Goal: Transaction & Acquisition: Purchase product/service

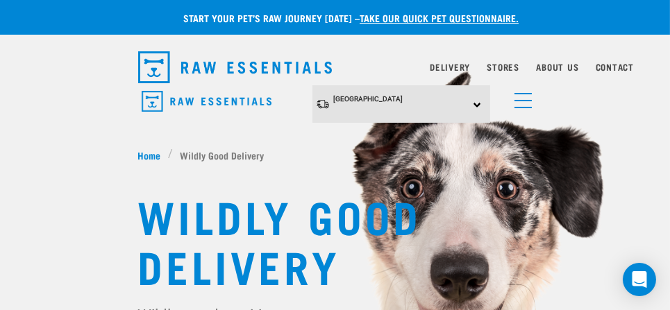
click at [221, 97] on img "dropdown navigation" at bounding box center [207, 102] width 130 height 22
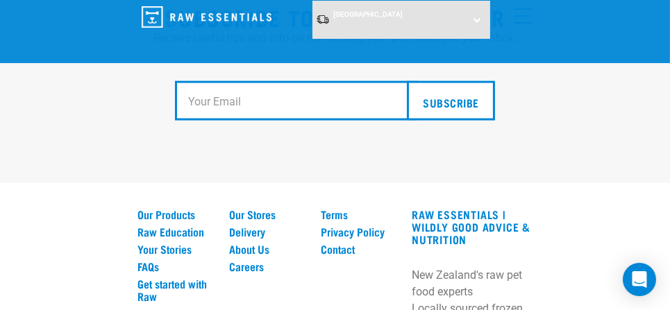
scroll to position [2770, 0]
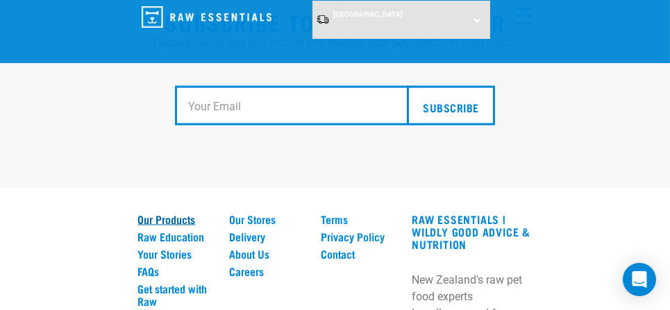
click at [181, 213] on link "Our Products" at bounding box center [175, 219] width 75 height 12
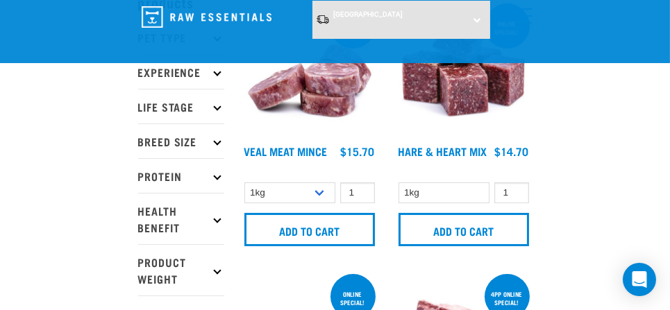
scroll to position [110, 0]
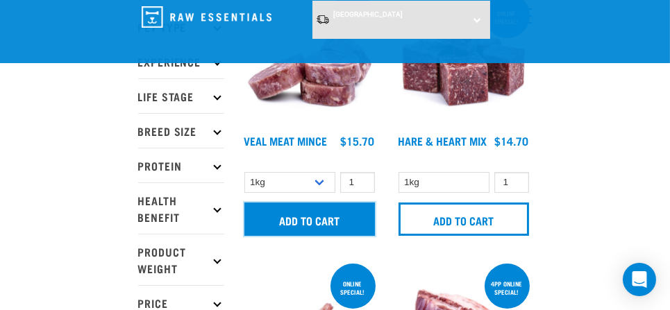
click at [318, 217] on input "Add to cart" at bounding box center [309, 219] width 131 height 33
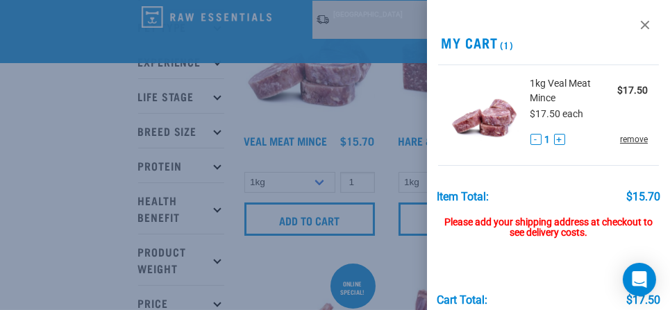
click at [623, 135] on link "remove" at bounding box center [634, 139] width 28 height 12
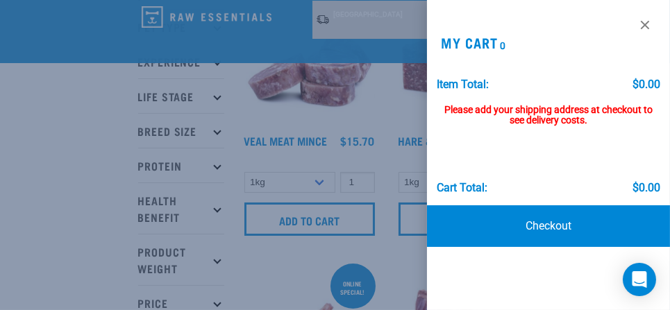
click at [347, 153] on div at bounding box center [335, 155] width 670 height 310
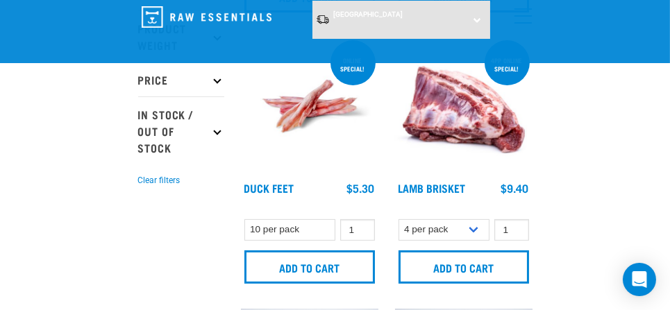
scroll to position [334, 0]
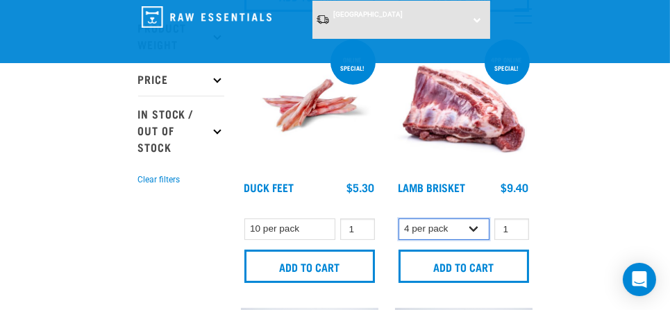
click at [472, 228] on select "4 per pack 1 per pack" at bounding box center [445, 230] width 92 height 22
click at [399, 219] on select "4 per pack 1 per pack" at bounding box center [445, 230] width 92 height 22
click at [471, 226] on select "4 per pack 1 per pack" at bounding box center [445, 230] width 92 height 22
select select "813"
click at [399, 219] on select "4 per pack 1 per pack" at bounding box center [445, 230] width 92 height 22
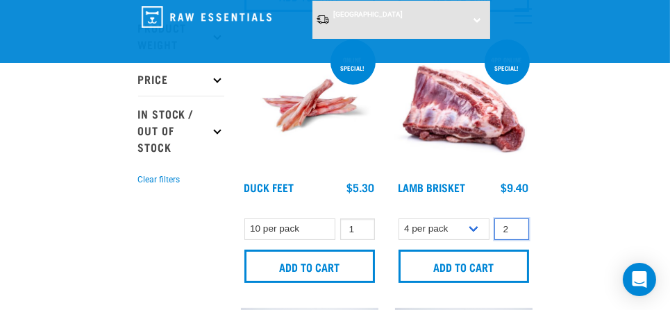
click at [514, 225] on input "2" at bounding box center [511, 230] width 35 height 22
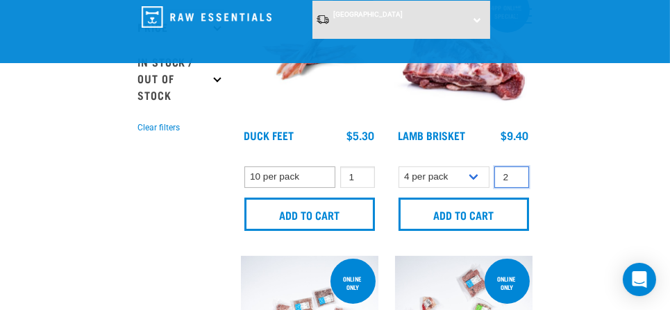
scroll to position [374, 0]
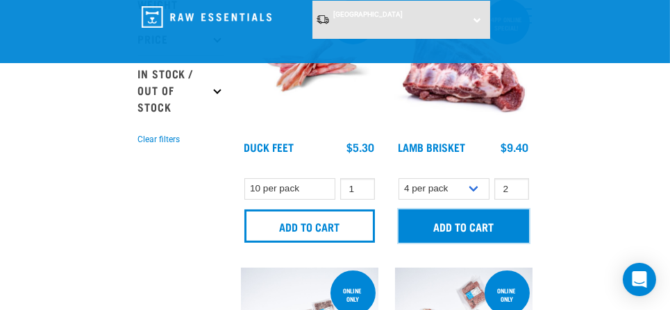
click at [482, 223] on input "Add to cart" at bounding box center [464, 226] width 131 height 33
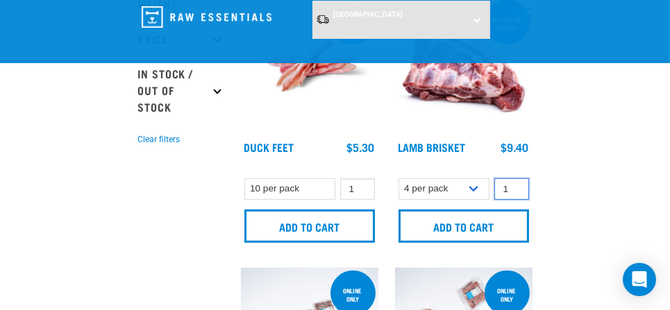
type input "1"
click at [514, 190] on input "1" at bounding box center [511, 189] width 35 height 22
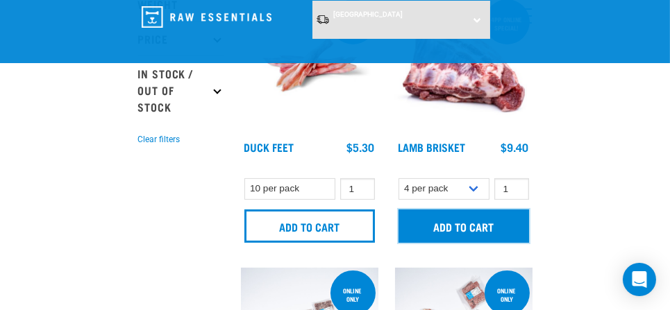
click at [477, 224] on input "Add to cart" at bounding box center [464, 226] width 131 height 33
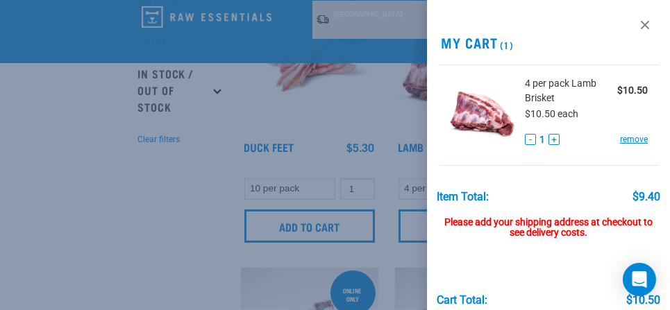
click at [375, 253] on div at bounding box center [335, 155] width 670 height 310
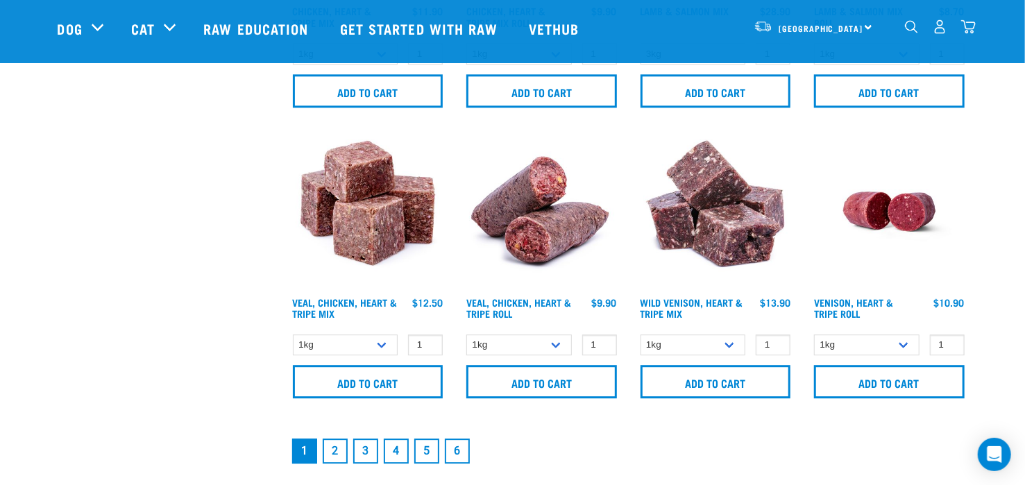
scroll to position [2011, 0]
click at [558, 310] on select "1kg Bulk (10kg)" at bounding box center [520, 346] width 106 height 22
select select "176976"
click at [467, 310] on select "1kg Bulk (10kg)" at bounding box center [520, 346] width 106 height 22
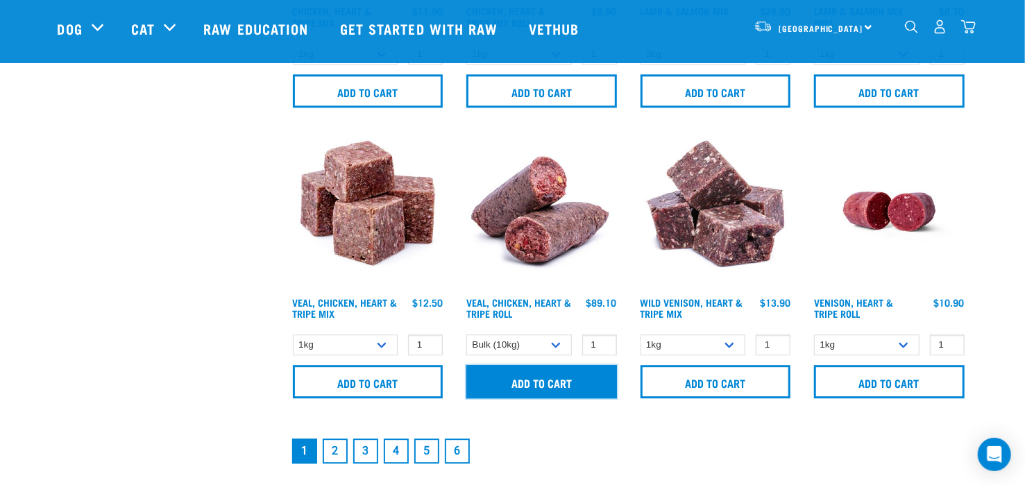
click at [567, 310] on input "Add to cart" at bounding box center [542, 381] width 151 height 33
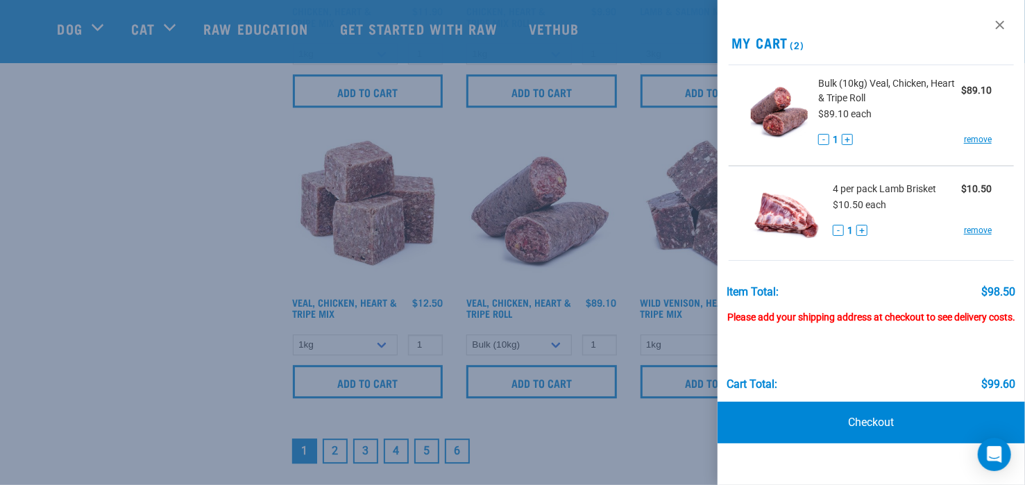
click at [553, 310] on div at bounding box center [512, 242] width 1025 height 485
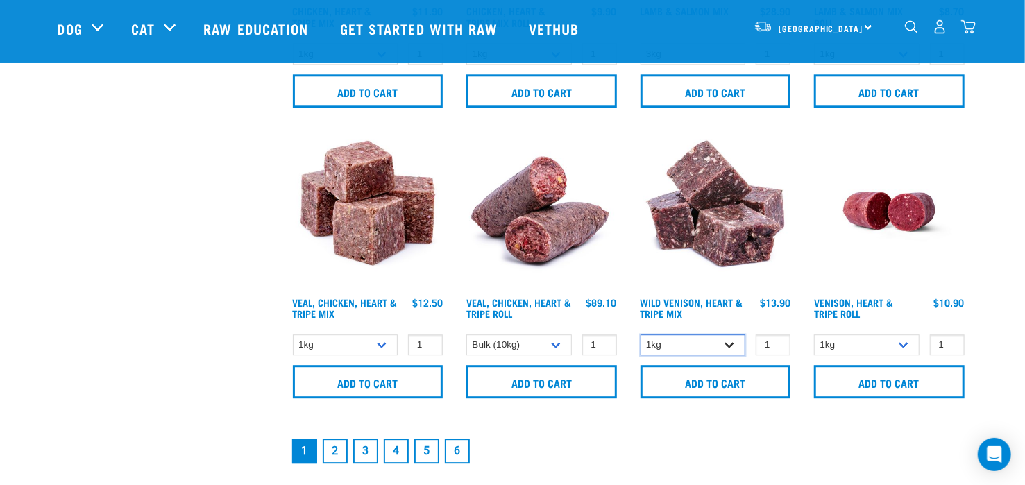
click at [669, 310] on select "1kg 3kg" at bounding box center [694, 346] width 106 height 22
click at [379, 310] on select "1kg 3kg" at bounding box center [346, 346] width 106 height 22
click at [564, 310] on nav "1 2 3 4 5 6" at bounding box center [629, 451] width 679 height 31
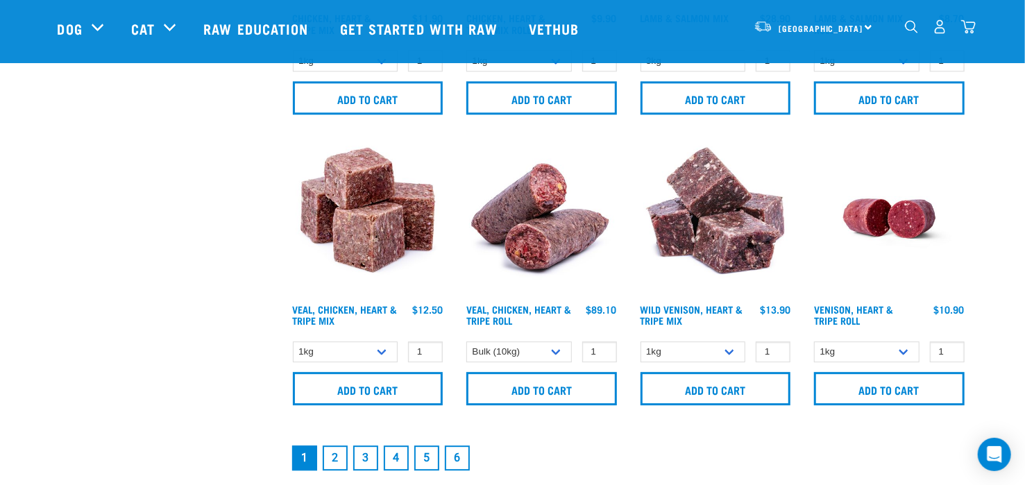
scroll to position [2003, 0]
click at [669, 310] on select "1kg Bulk (10kg)" at bounding box center [867, 353] width 106 height 22
select select "418565"
click at [669, 310] on select "1kg Bulk (10kg)" at bounding box center [867, 353] width 106 height 22
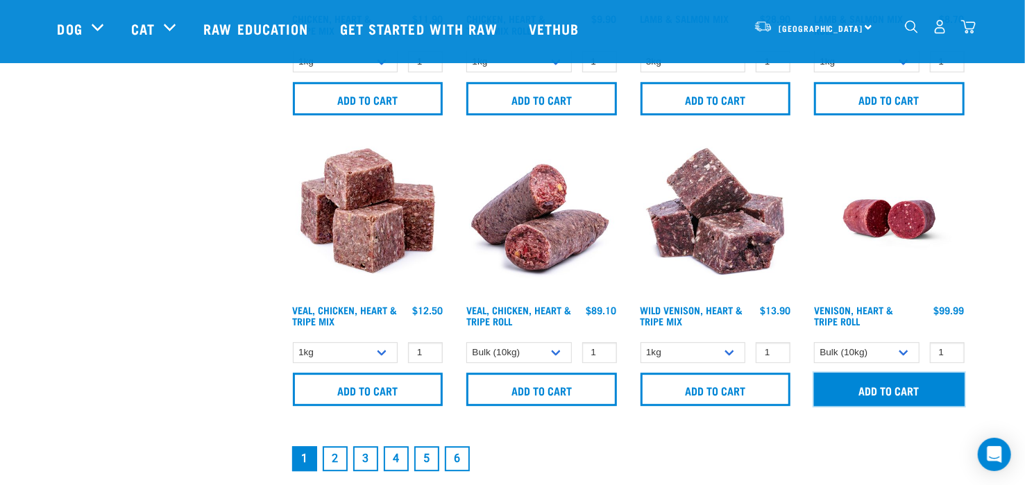
click at [669, 310] on input "Add to cart" at bounding box center [889, 389] width 151 height 33
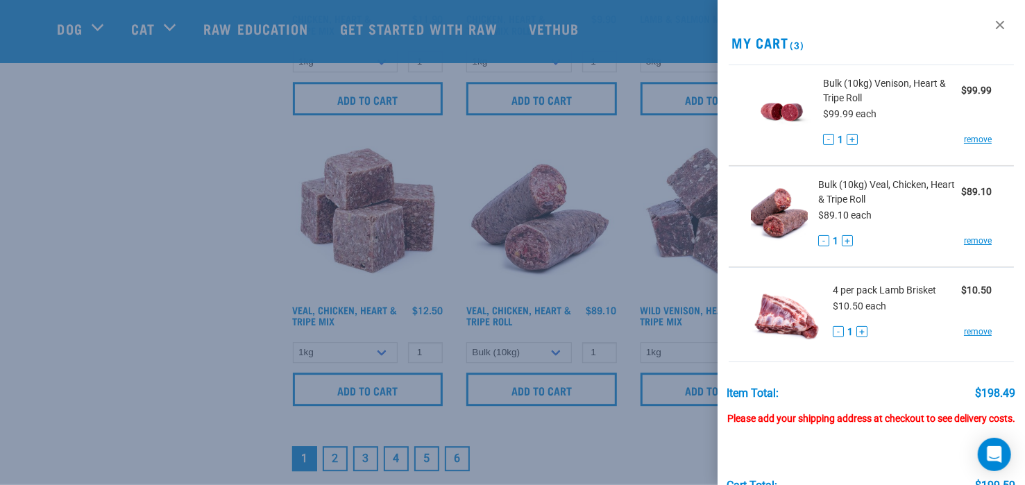
click at [655, 310] on div at bounding box center [512, 242] width 1025 height 485
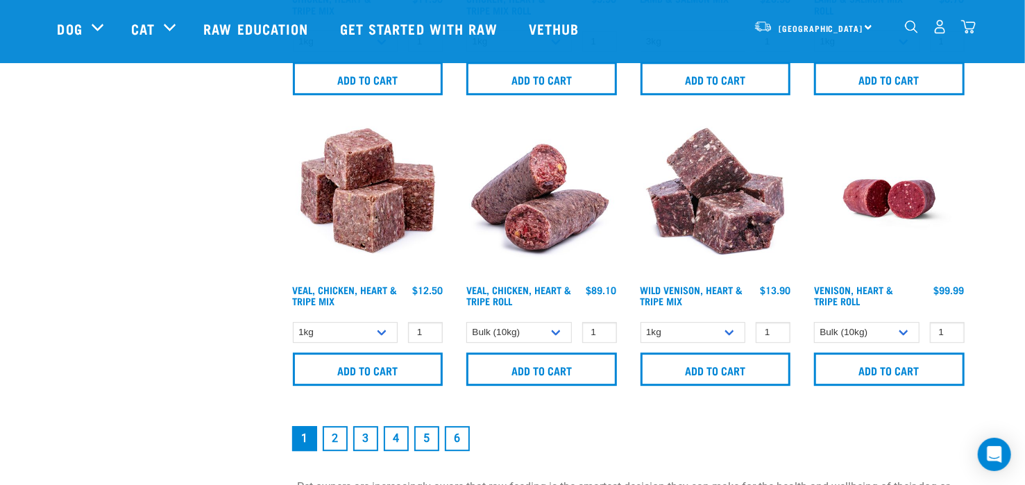
scroll to position [2023, 0]
click at [333, 310] on link "2" at bounding box center [335, 439] width 25 height 25
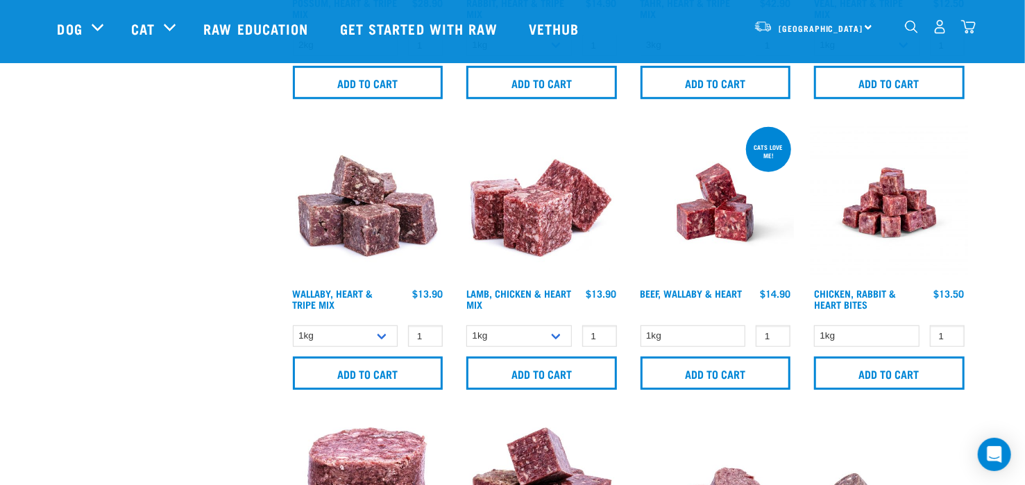
scroll to position [558, 0]
click at [555, 335] on select "1kg 3kg" at bounding box center [520, 337] width 106 height 22
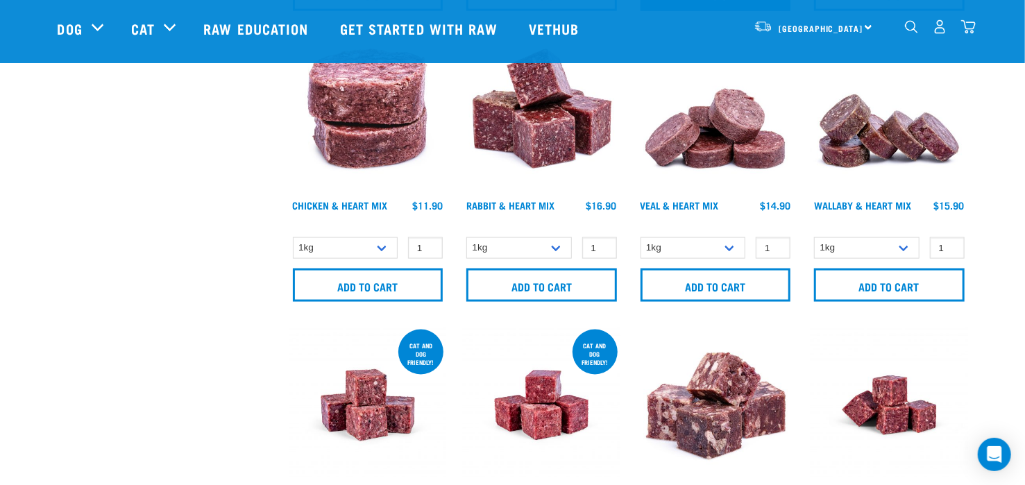
scroll to position [953, 0]
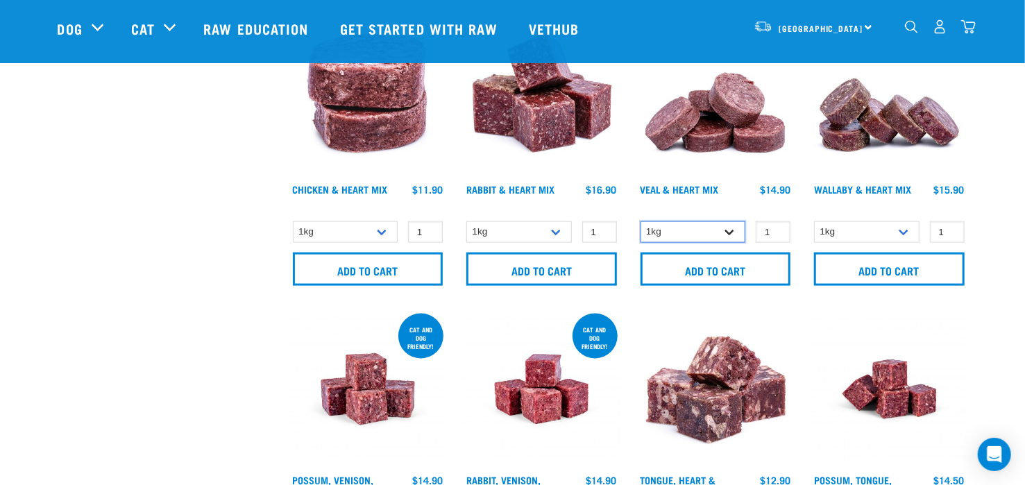
click at [729, 232] on select "1kg 3kg" at bounding box center [694, 232] width 106 height 22
click at [380, 230] on select "1kg 3kg" at bounding box center [346, 232] width 106 height 22
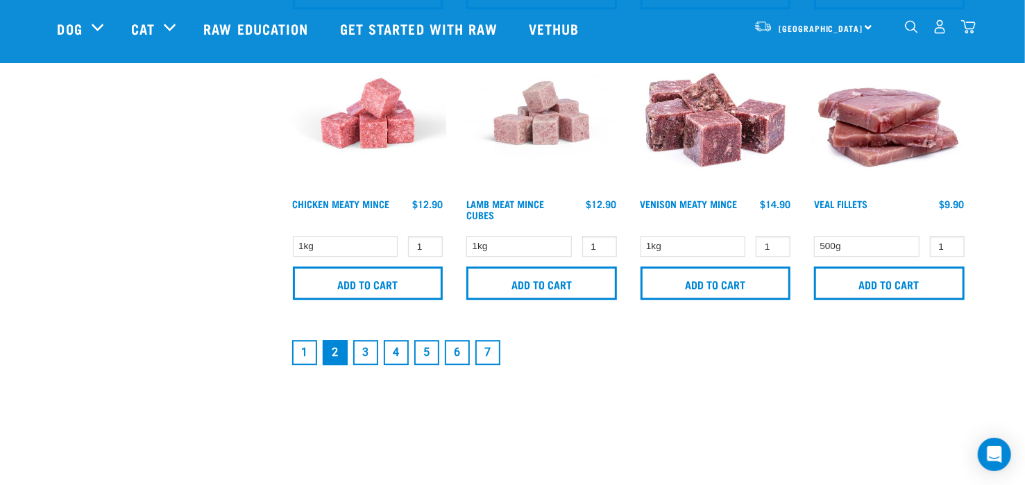
scroll to position [2113, 0]
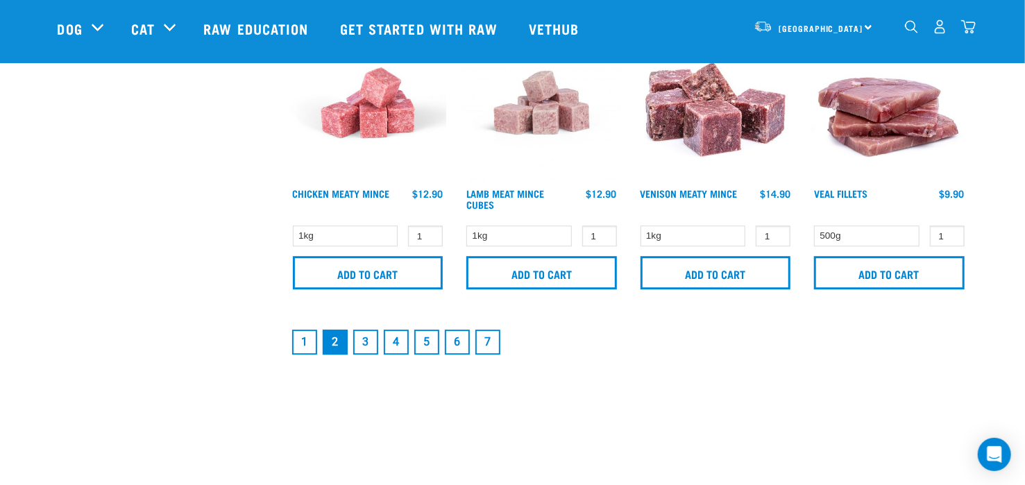
click at [362, 340] on link "3" at bounding box center [365, 342] width 25 height 25
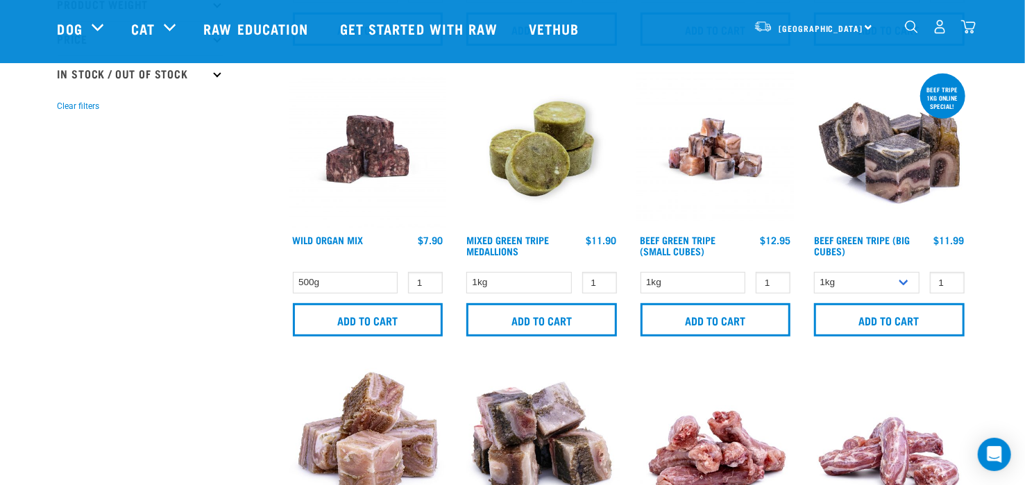
scroll to position [322, 0]
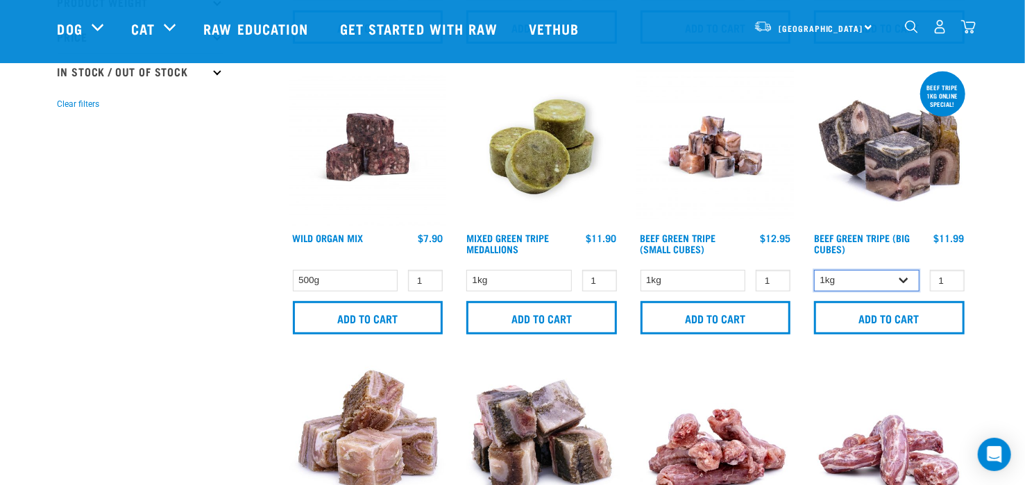
click at [902, 281] on select "1kg 3kg Bulk (10kg)" at bounding box center [867, 281] width 106 height 22
select select "346"
click at [814, 270] on select "1kg 3kg Bulk (10kg)" at bounding box center [867, 281] width 106 height 22
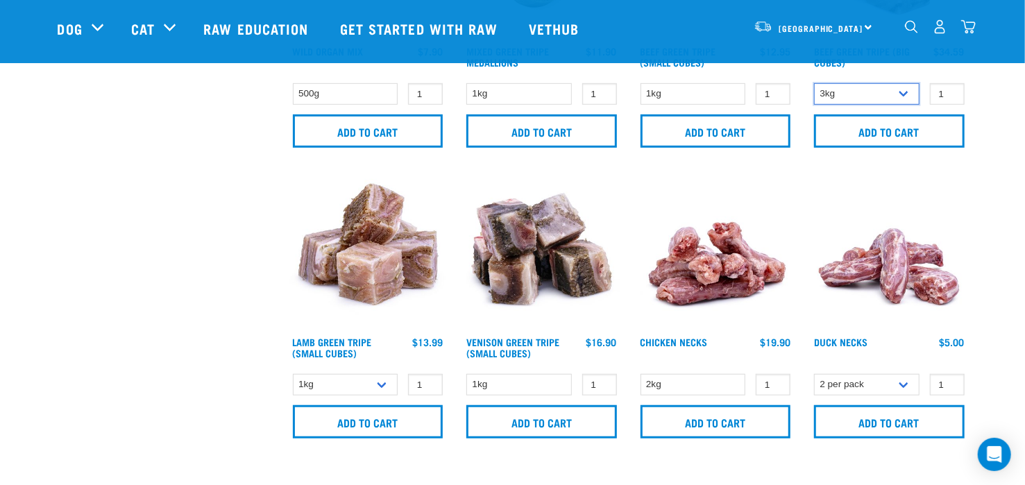
scroll to position [0, 0]
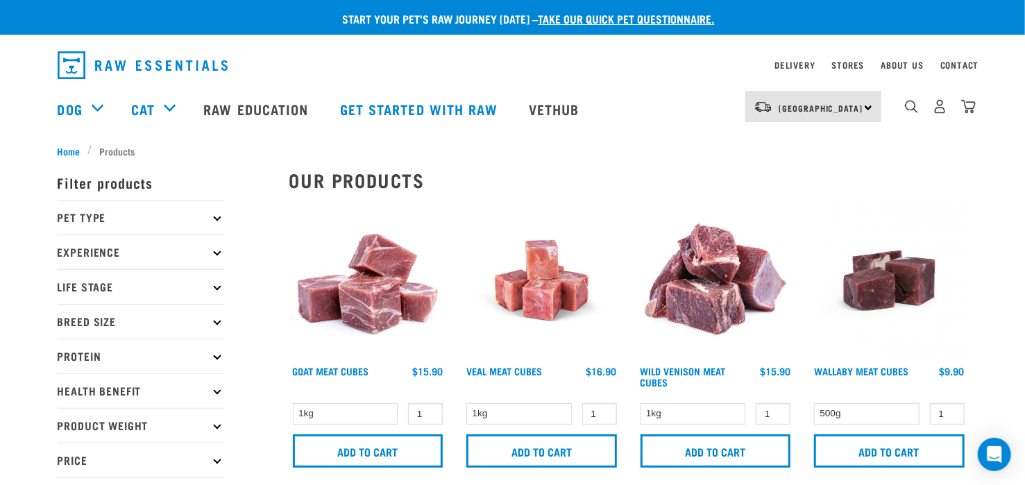
click at [215, 215] on icon at bounding box center [217, 218] width 8 height 8
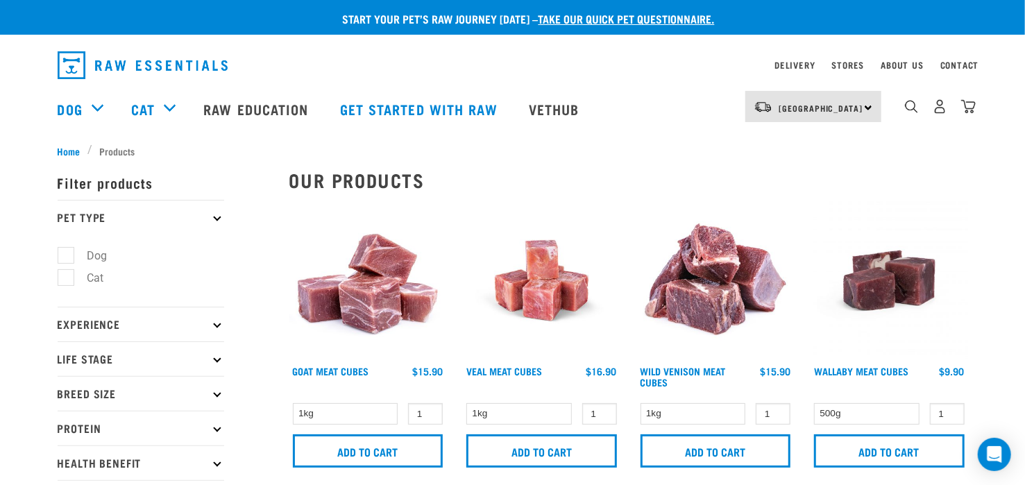
click at [97, 251] on label "Dog" at bounding box center [89, 255] width 48 height 17
click at [67, 251] on input "Dog" at bounding box center [62, 253] width 9 height 9
checkbox input "true"
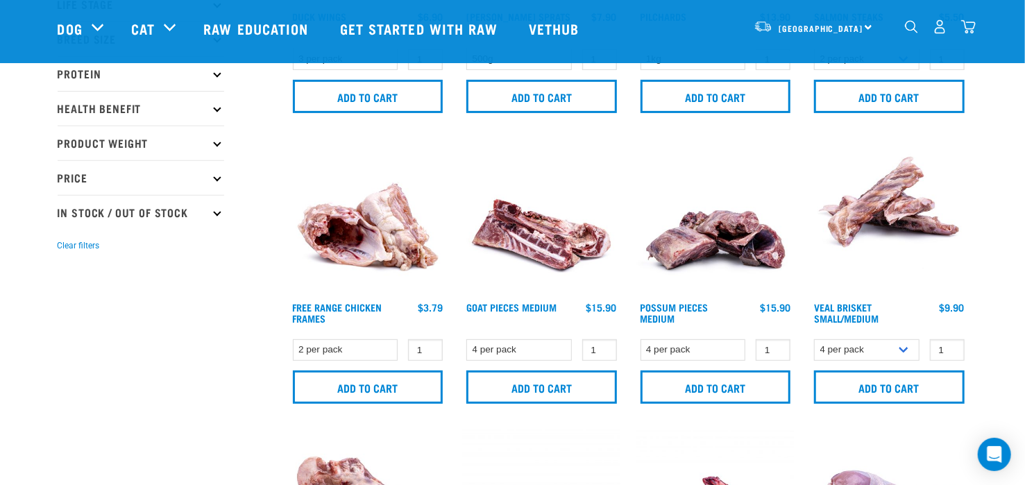
scroll to position [253, 0]
click at [723, 386] on input "Add to cart" at bounding box center [716, 387] width 151 height 33
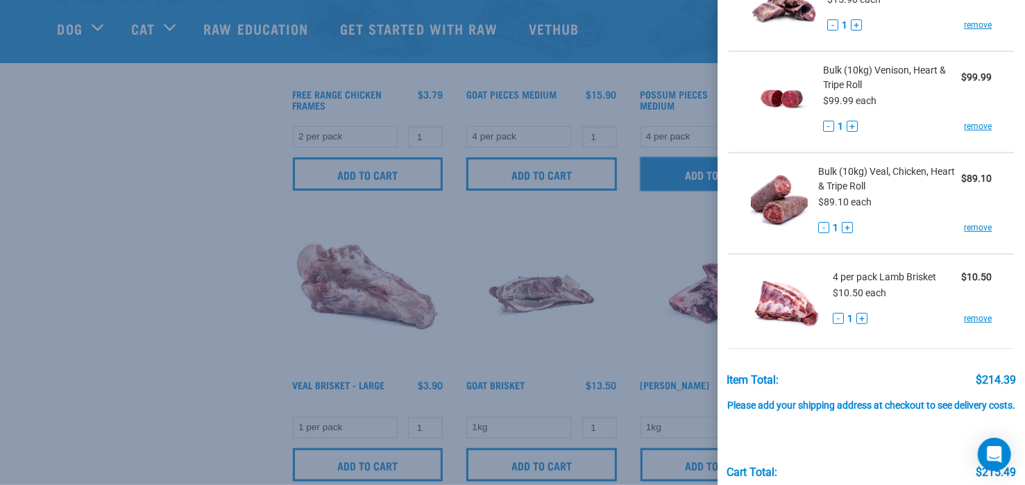
scroll to position [118, 0]
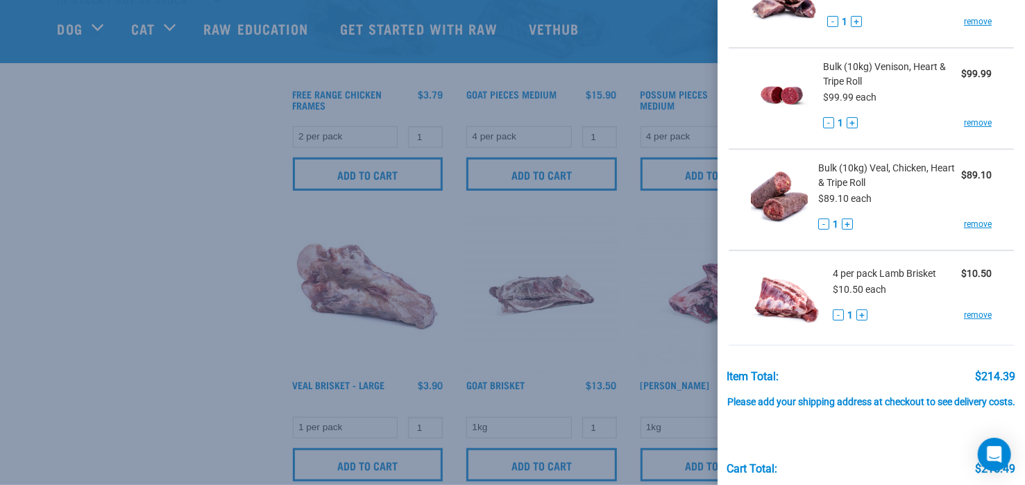
click at [623, 340] on div at bounding box center [512, 242] width 1025 height 485
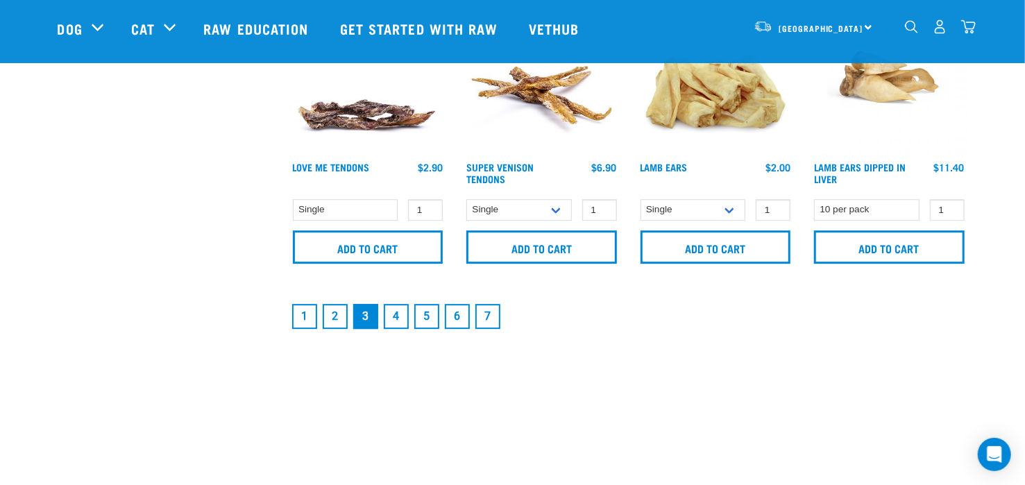
scroll to position [2145, 0]
click at [394, 317] on link "4" at bounding box center [396, 315] width 25 height 25
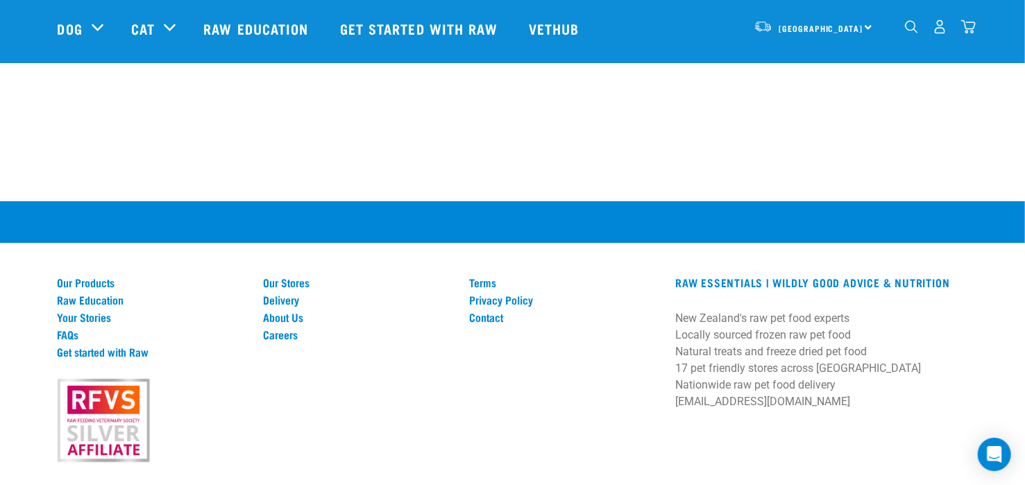
scroll to position [2668, 0]
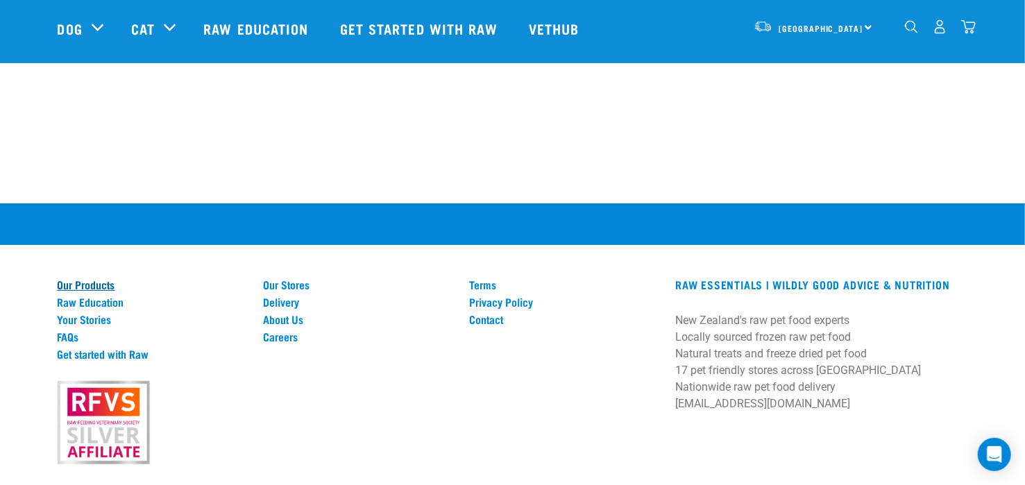
click at [96, 280] on link "Our Products" at bounding box center [153, 284] width 190 height 12
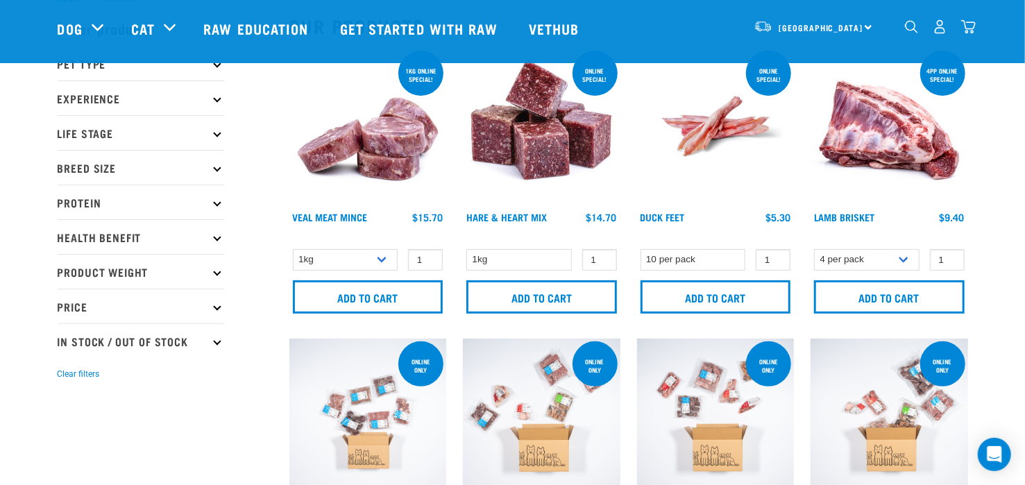
scroll to position [101, 0]
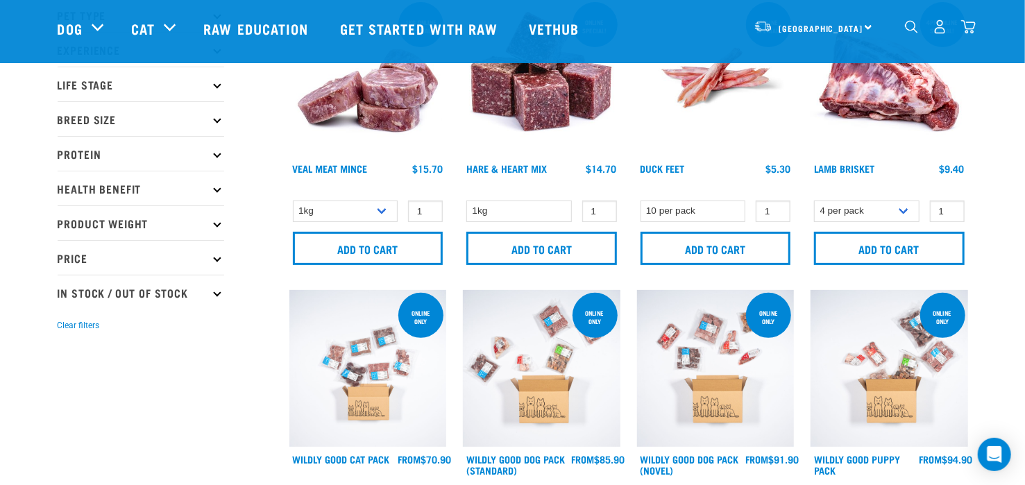
click at [220, 153] on p "Protein" at bounding box center [141, 153] width 167 height 35
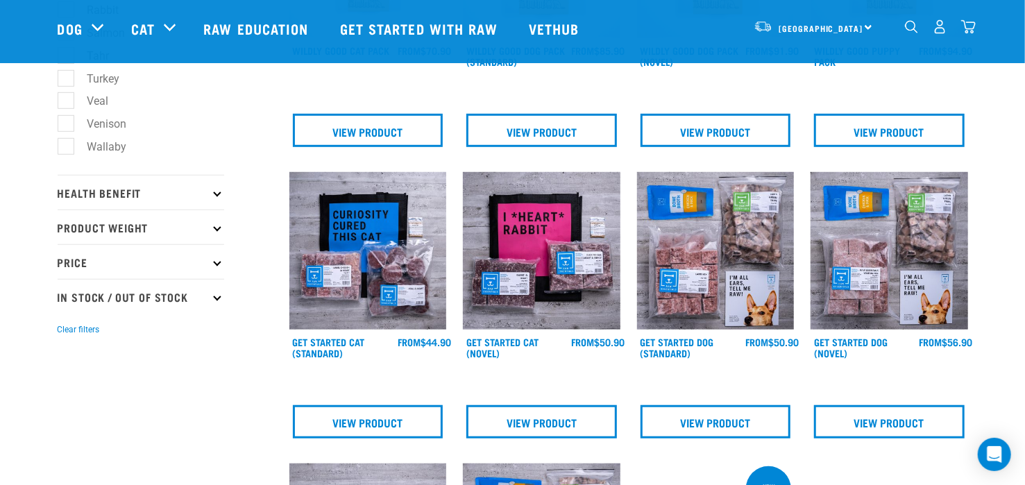
scroll to position [510, 0]
click at [215, 290] on p "In Stock / Out Of Stock" at bounding box center [141, 295] width 167 height 35
click at [65, 326] on label "In Stock" at bounding box center [98, 334] width 67 height 17
click at [64, 327] on input "In Stock" at bounding box center [62, 331] width 9 height 9
checkbox input "true"
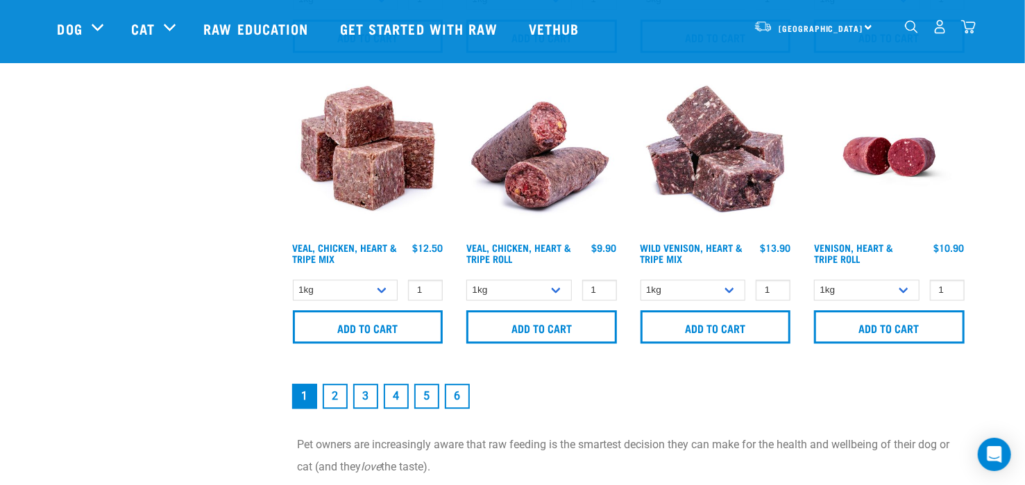
scroll to position [2067, 0]
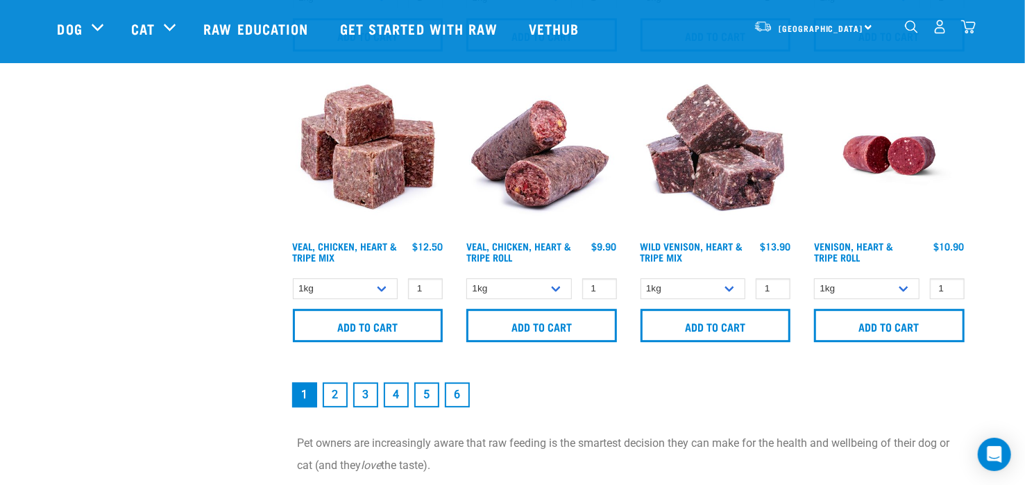
click at [337, 396] on link "2" at bounding box center [335, 395] width 25 height 25
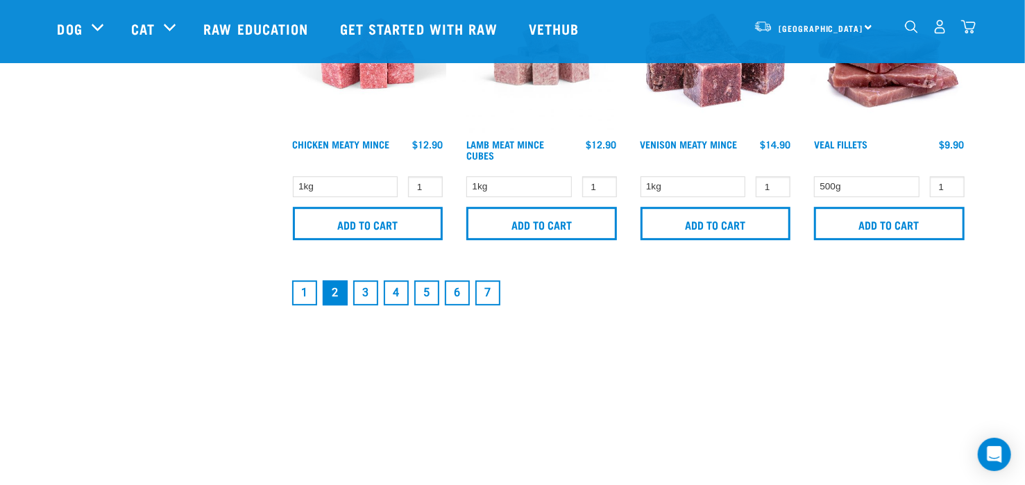
scroll to position [2163, 0]
click at [365, 285] on link "3" at bounding box center [365, 292] width 25 height 25
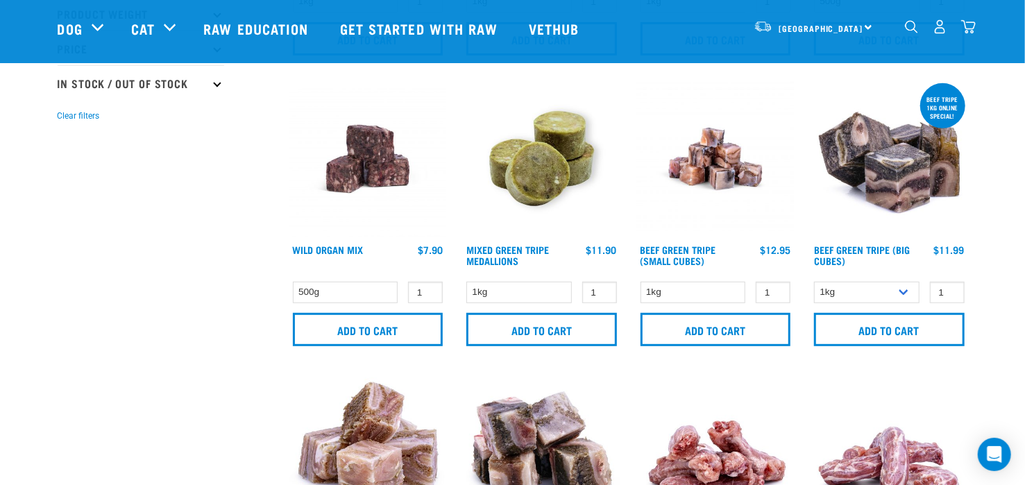
scroll to position [312, 0]
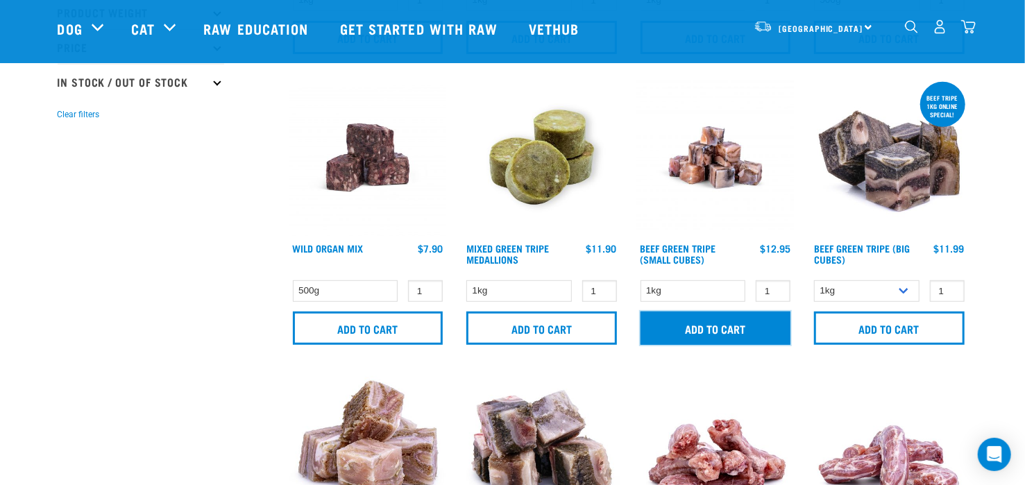
click at [711, 326] on input "Add to cart" at bounding box center [716, 328] width 151 height 33
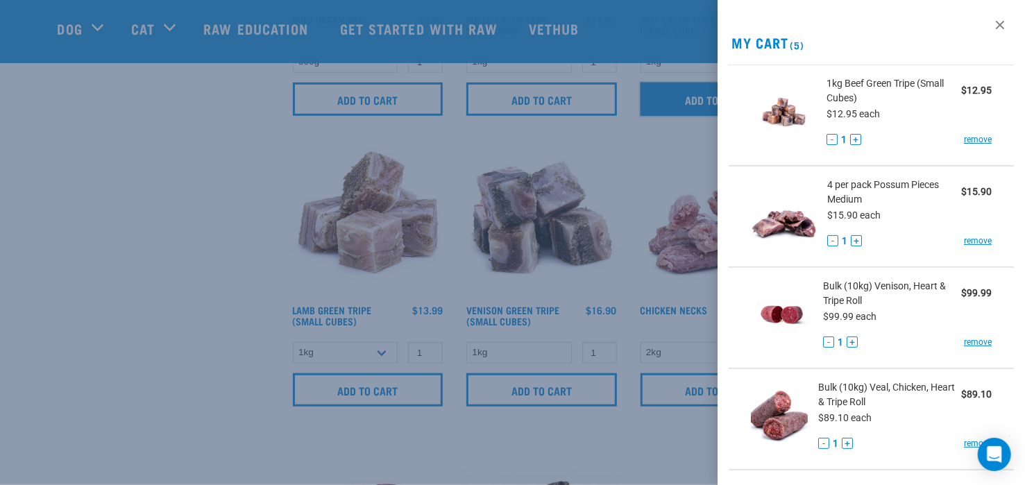
scroll to position [544, 0]
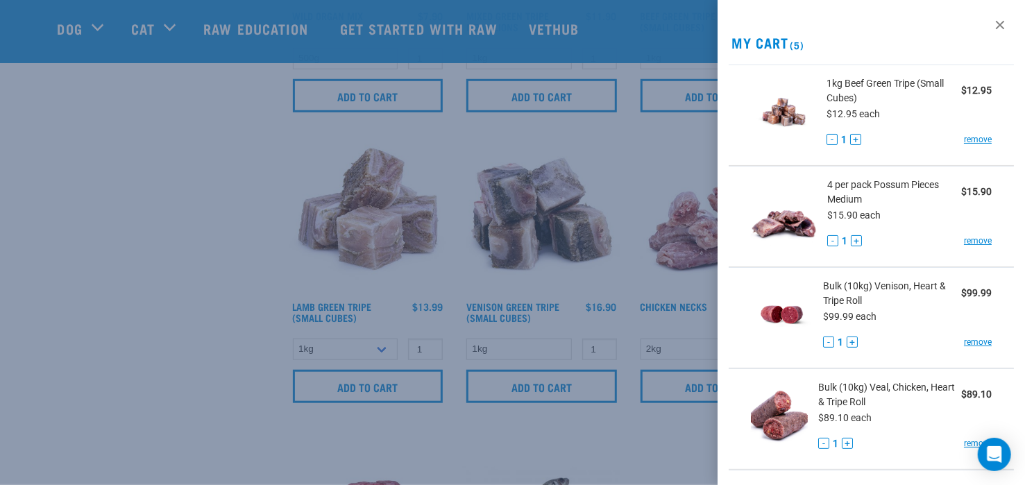
click at [589, 434] on div at bounding box center [512, 242] width 1025 height 485
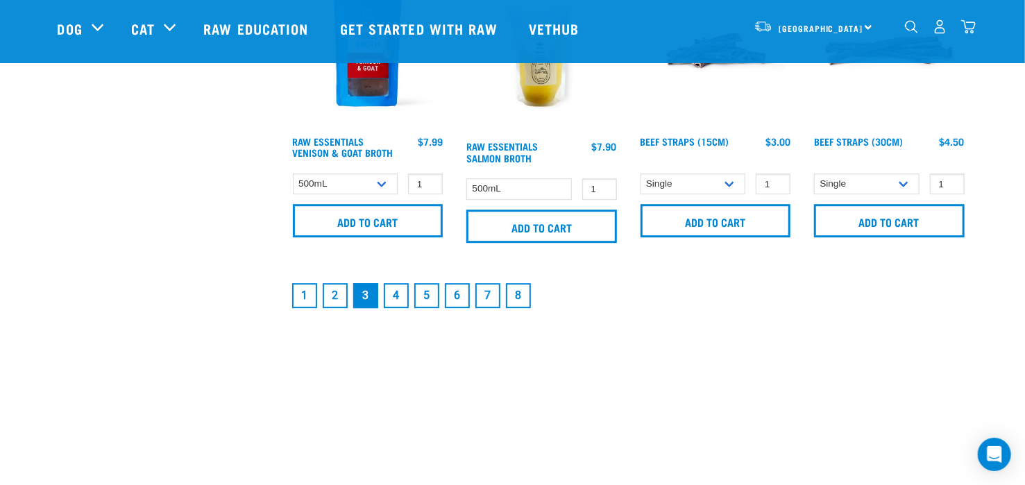
scroll to position [2169, 0]
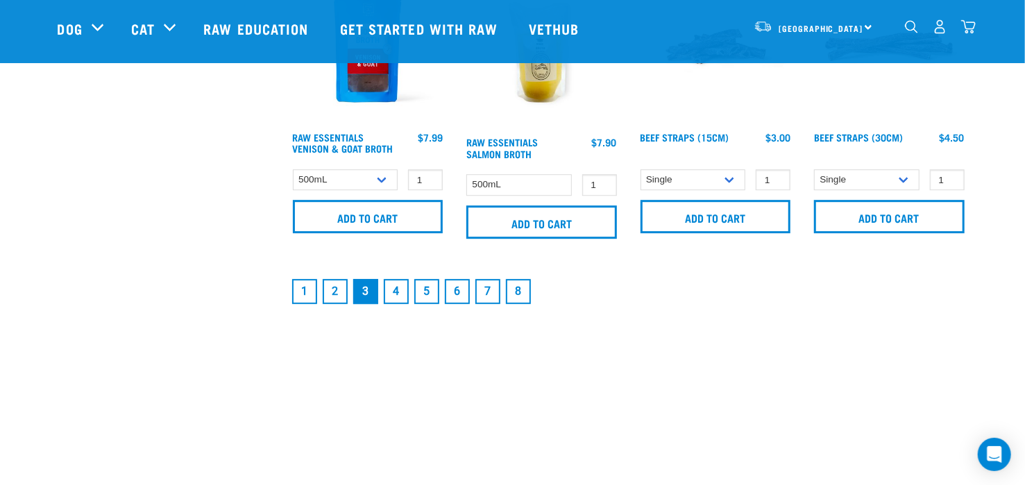
click at [396, 291] on link "4" at bounding box center [396, 291] width 25 height 25
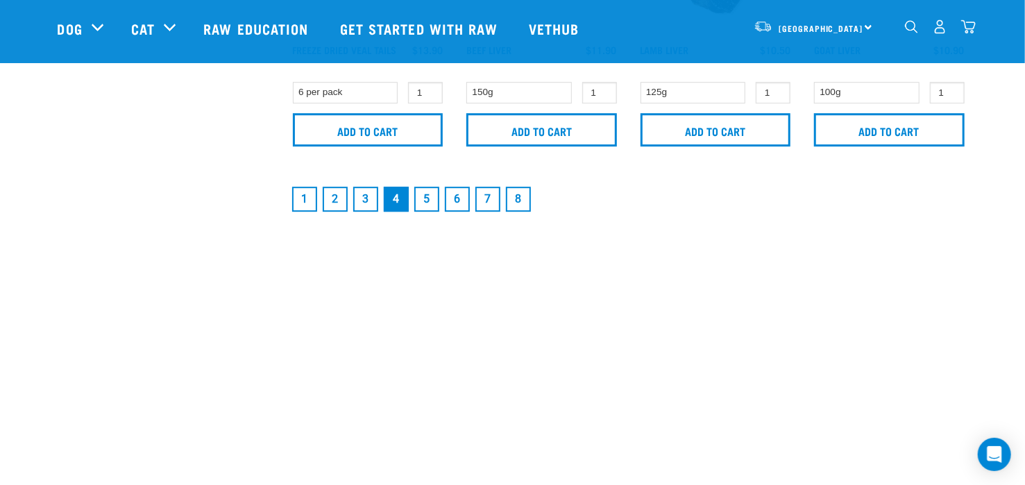
scroll to position [2256, 0]
click at [426, 196] on link "5" at bounding box center [427, 199] width 25 height 25
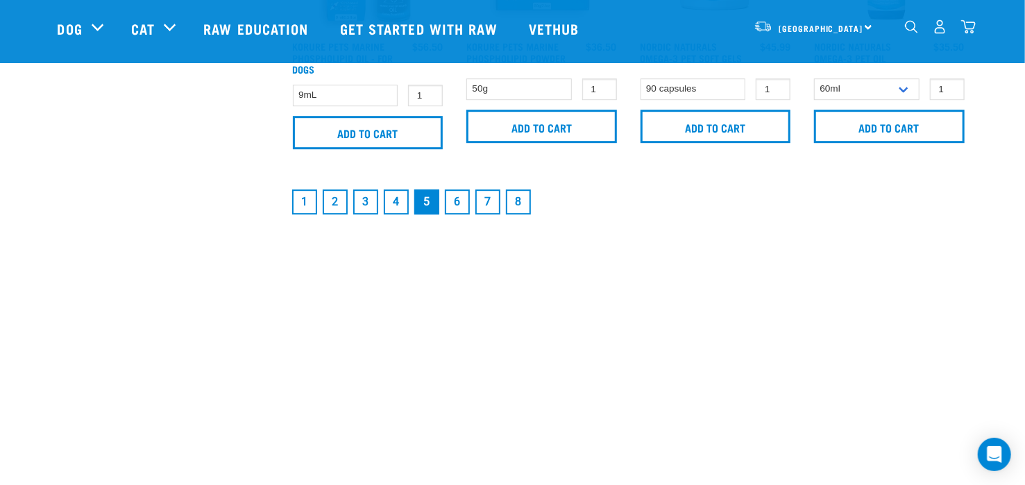
scroll to position [2380, 0]
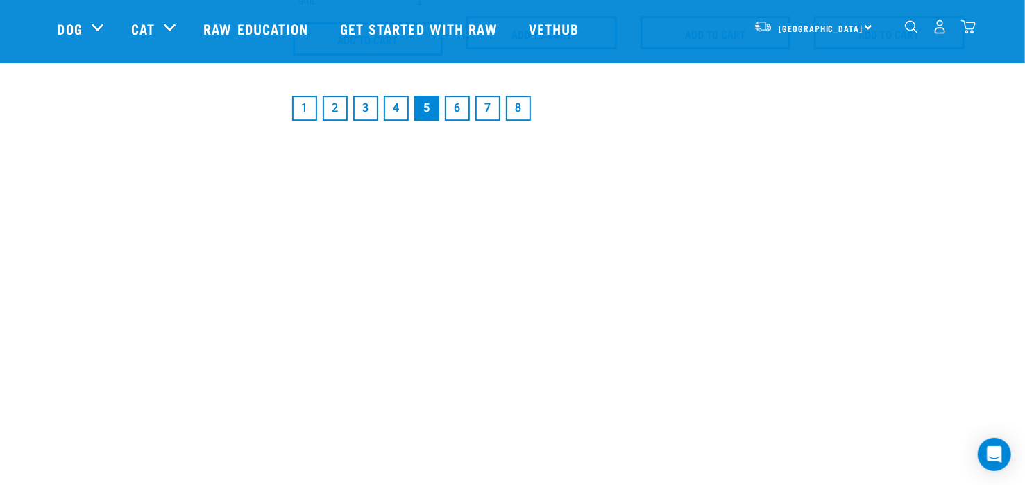
click at [460, 101] on link "6" at bounding box center [457, 108] width 25 height 25
click at [488, 107] on link "7" at bounding box center [488, 111] width 25 height 25
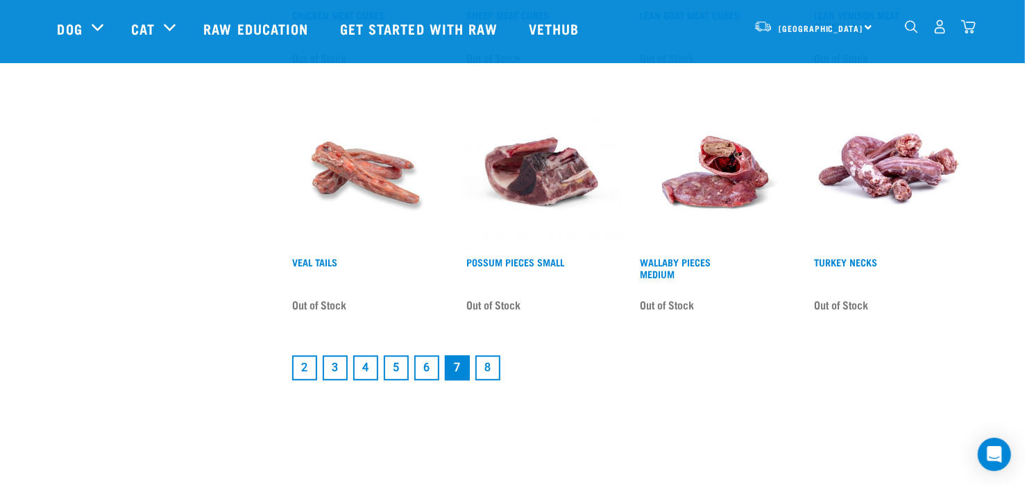
scroll to position [1911, 0]
click at [487, 367] on link "8" at bounding box center [488, 367] width 25 height 25
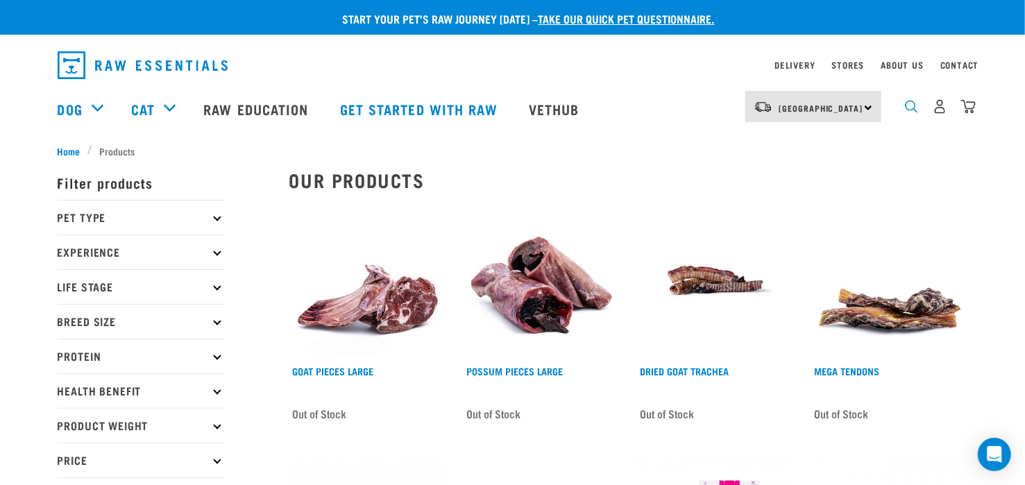
click at [913, 110] on img "dropdown navigation" at bounding box center [911, 106] width 13 height 13
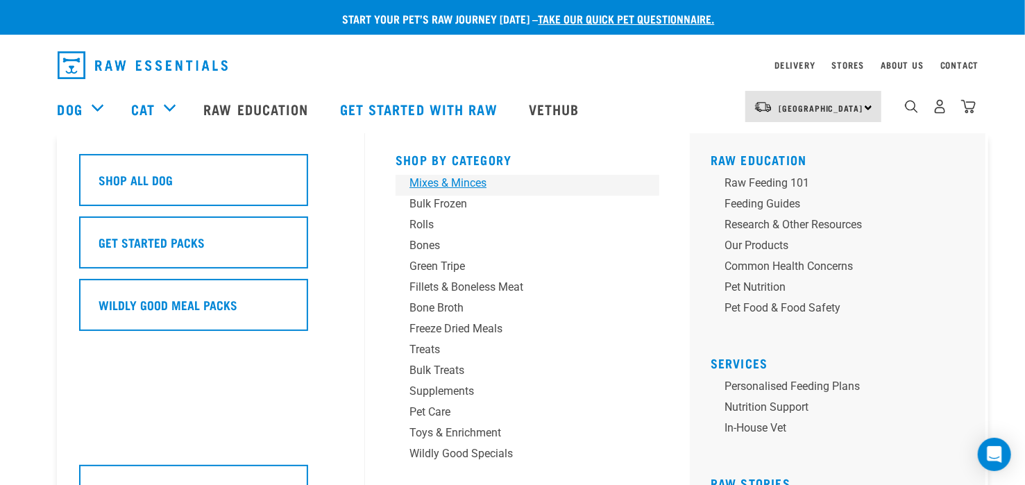
click at [467, 181] on div "Mixes & Minces" at bounding box center [518, 183] width 217 height 17
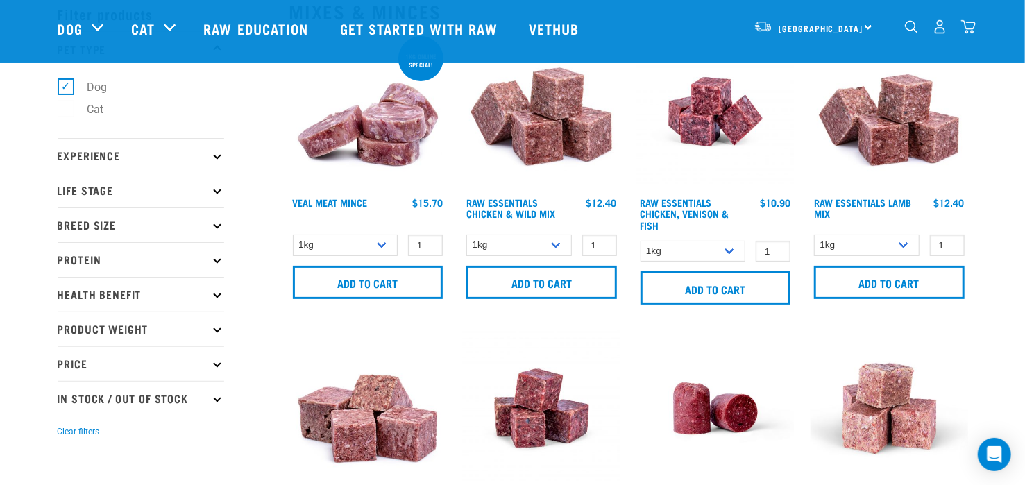
scroll to position [69, 0]
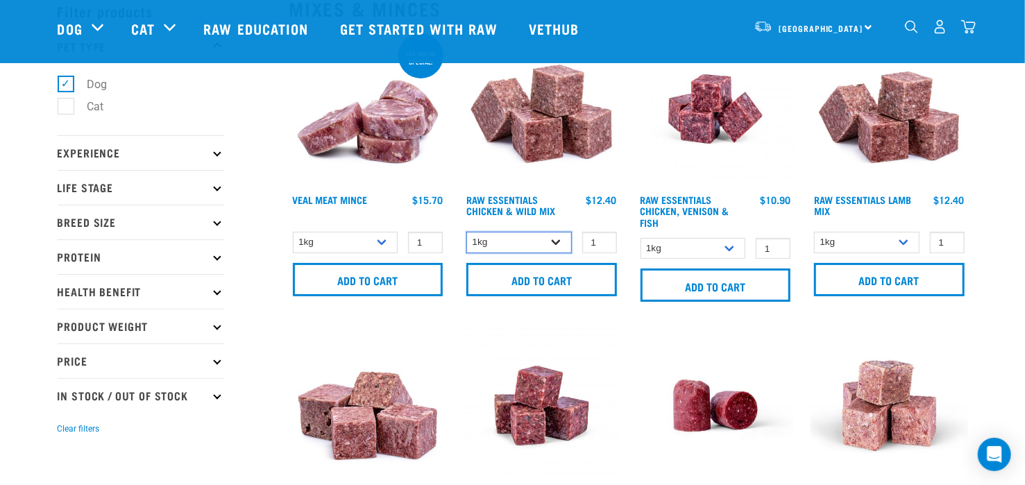
click at [551, 240] on select "1kg 3kg Bulk (10kg)" at bounding box center [520, 243] width 106 height 22
click at [467, 232] on select "1kg 3kg Bulk (10kg)" at bounding box center [520, 243] width 106 height 22
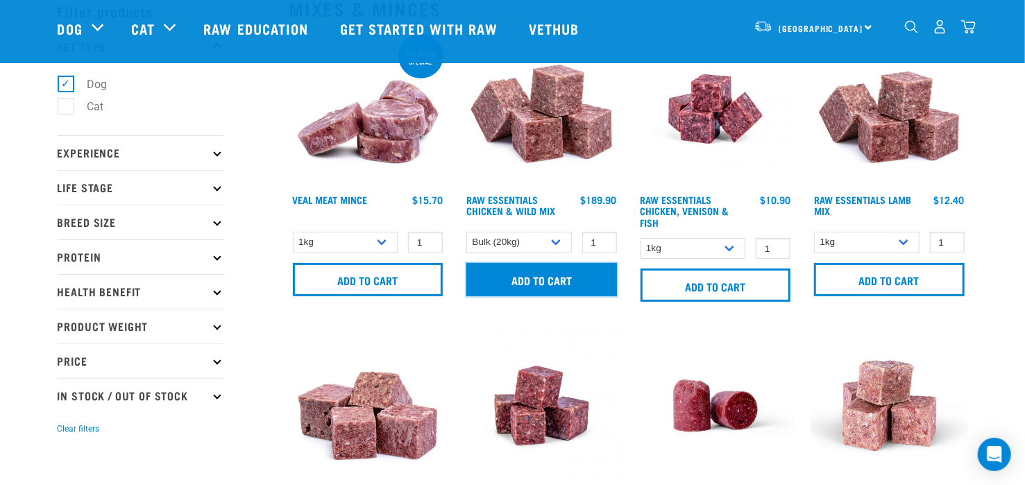
click at [559, 279] on input "Add to cart" at bounding box center [542, 279] width 151 height 33
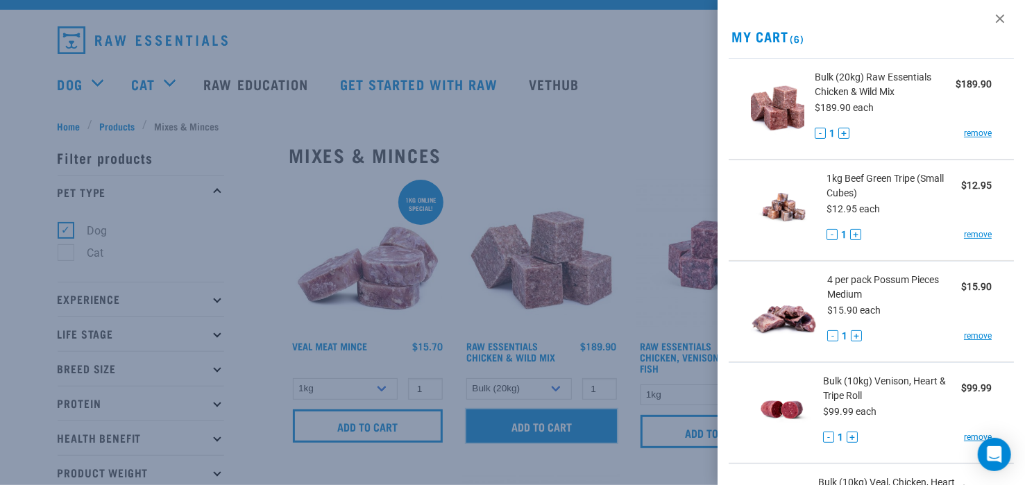
scroll to position [0, 0]
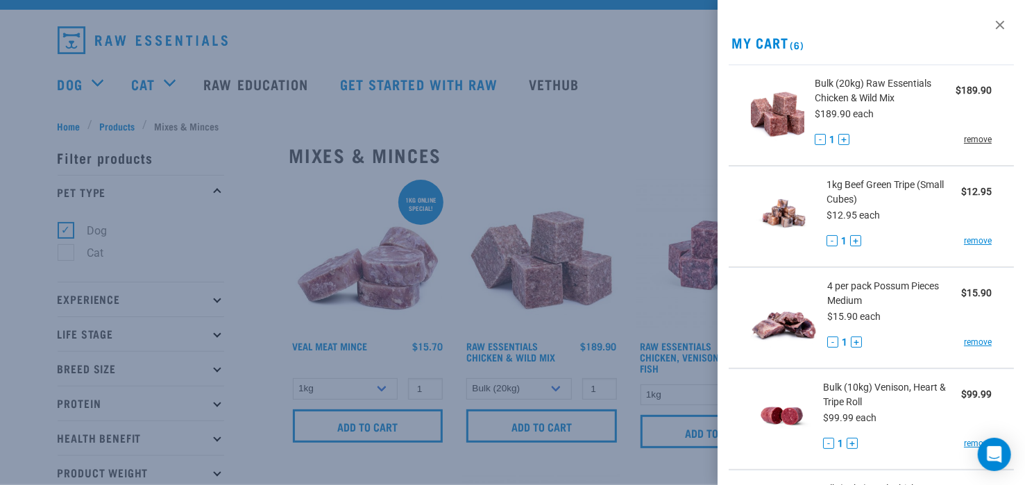
click at [968, 138] on link "remove" at bounding box center [978, 139] width 28 height 12
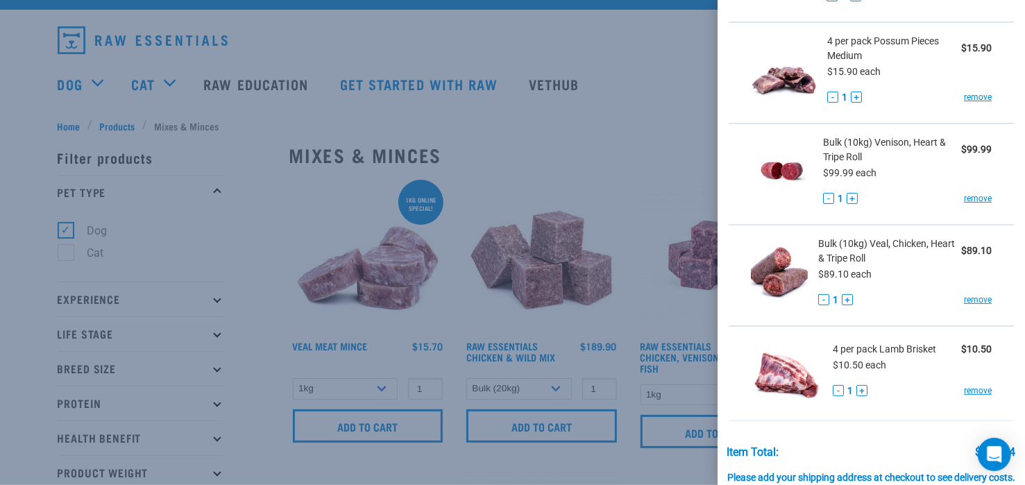
scroll to position [217, 0]
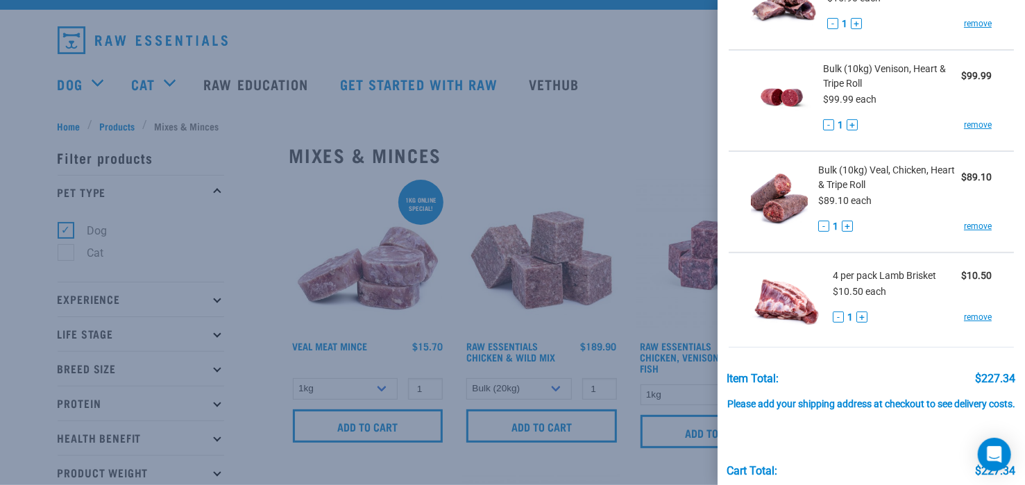
click at [649, 157] on div at bounding box center [512, 242] width 1025 height 485
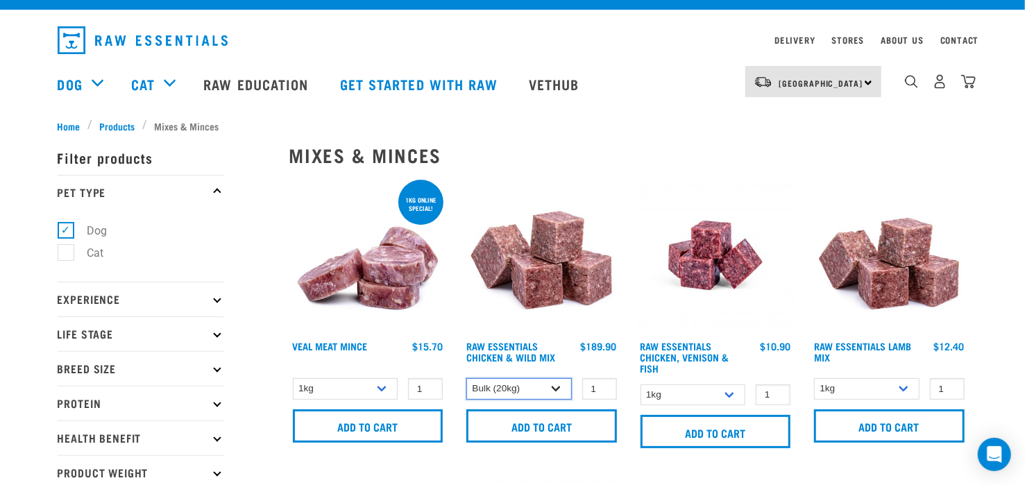
click at [553, 387] on select "1kg 3kg Bulk (10kg)" at bounding box center [520, 389] width 106 height 22
select select "709"
click at [467, 378] on select "1kg 3kg Bulk (10kg)" at bounding box center [520, 389] width 106 height 22
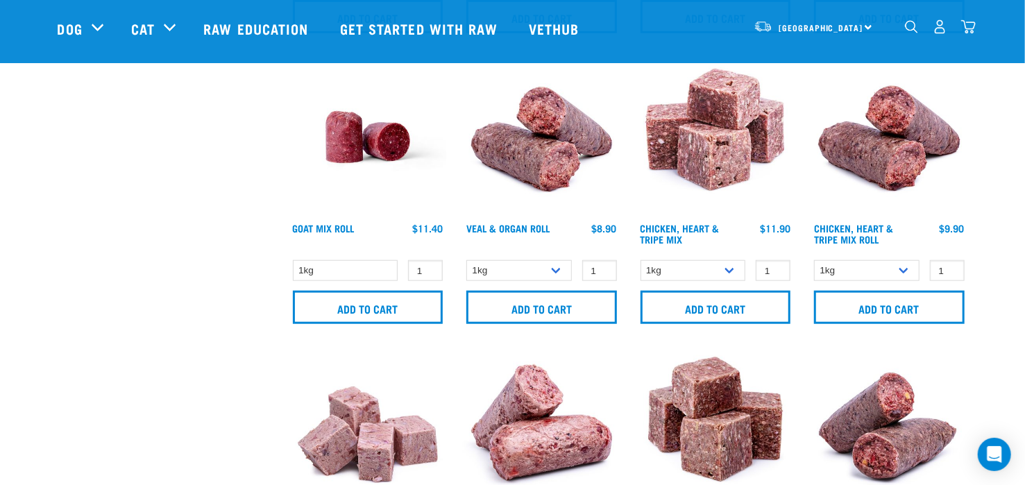
scroll to position [646, 0]
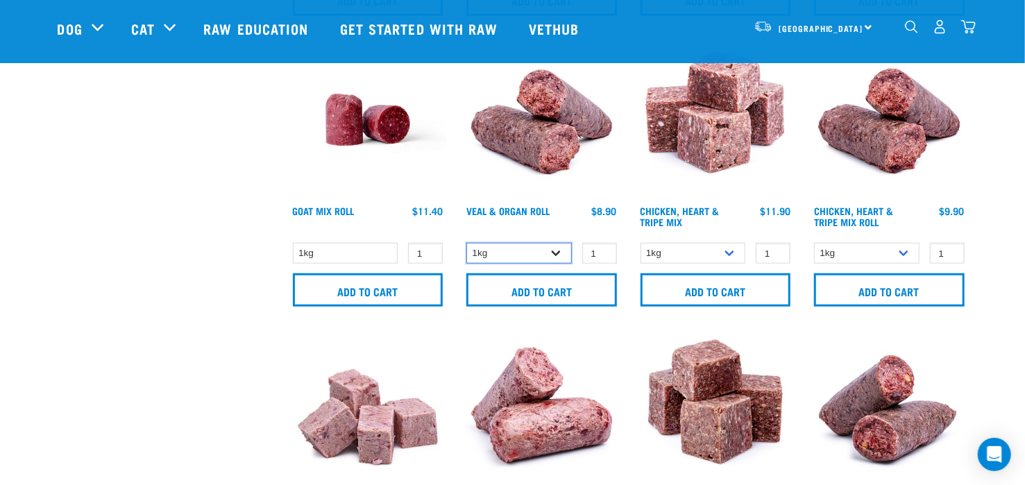
click at [553, 252] on select "1kg Bulk (10kg)" at bounding box center [520, 254] width 106 height 22
click at [731, 250] on select "1kg 3kg" at bounding box center [694, 254] width 106 height 22
click at [901, 251] on select "1kg Bulk (10kg)" at bounding box center [867, 254] width 106 height 22
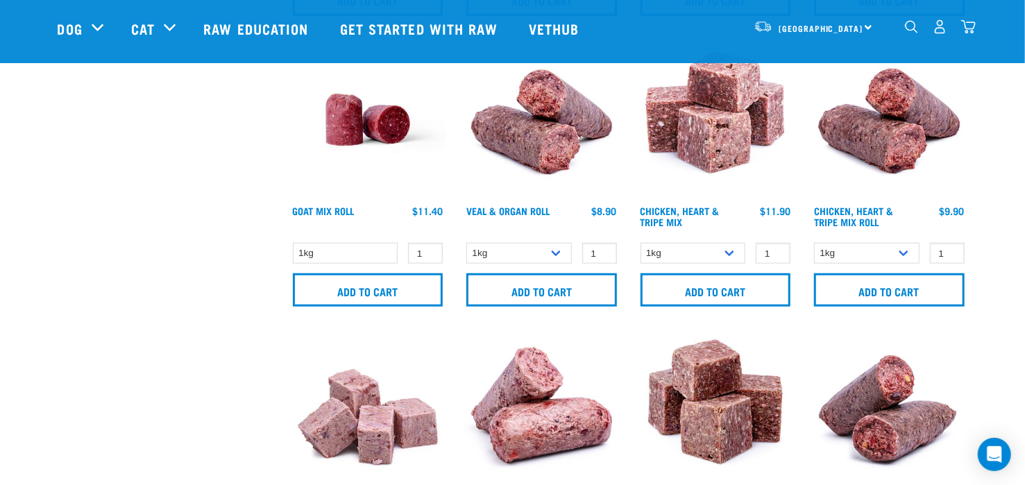
click at [970, 28] on img "dropdown navigation" at bounding box center [969, 26] width 15 height 15
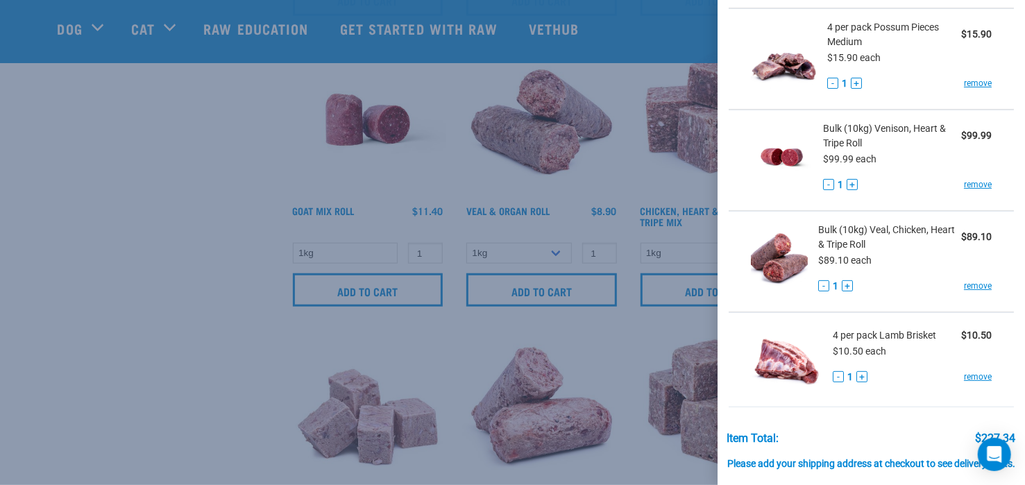
scroll to position [156, 0]
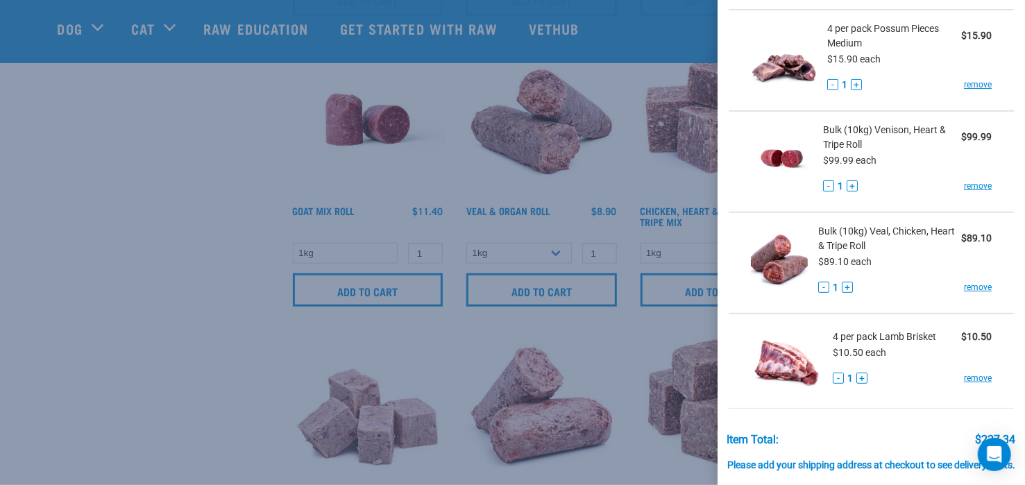
click at [698, 226] on div at bounding box center [512, 242] width 1025 height 485
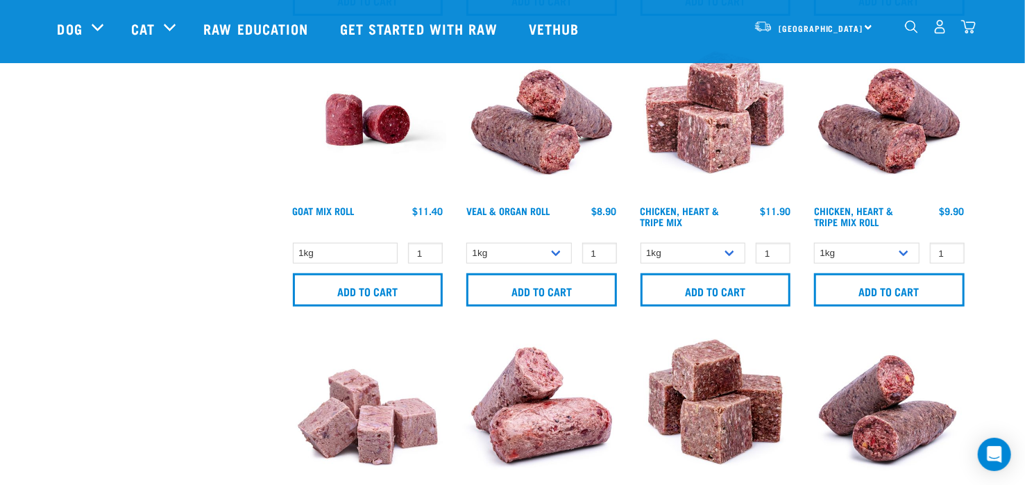
click at [969, 29] on img "dropdown navigation" at bounding box center [969, 26] width 15 height 15
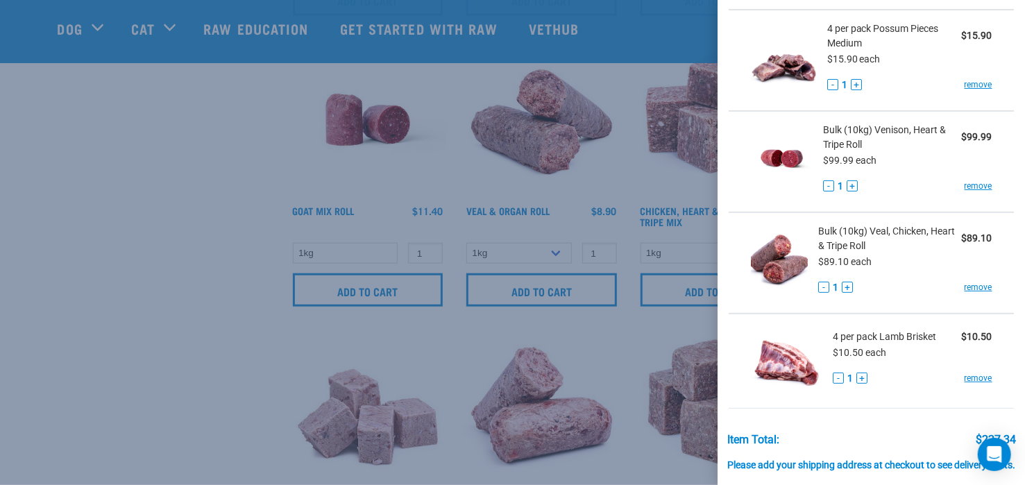
click at [674, 178] on div at bounding box center [512, 242] width 1025 height 485
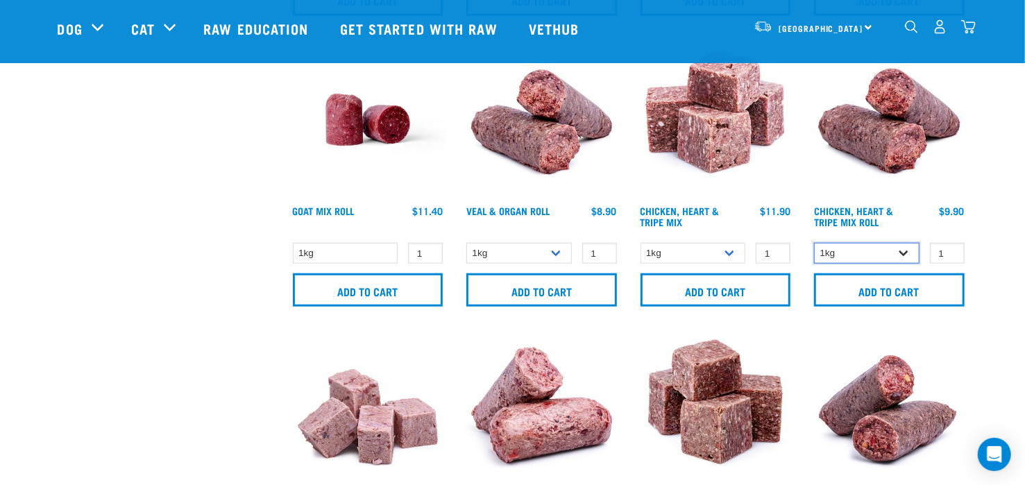
click at [901, 252] on select "1kg Bulk (10kg)" at bounding box center [867, 254] width 106 height 22
select select "912"
click at [814, 243] on select "1kg Bulk (10kg)" at bounding box center [867, 254] width 106 height 22
click at [904, 250] on select "1kg Bulk (10kg)" at bounding box center [867, 254] width 106 height 22
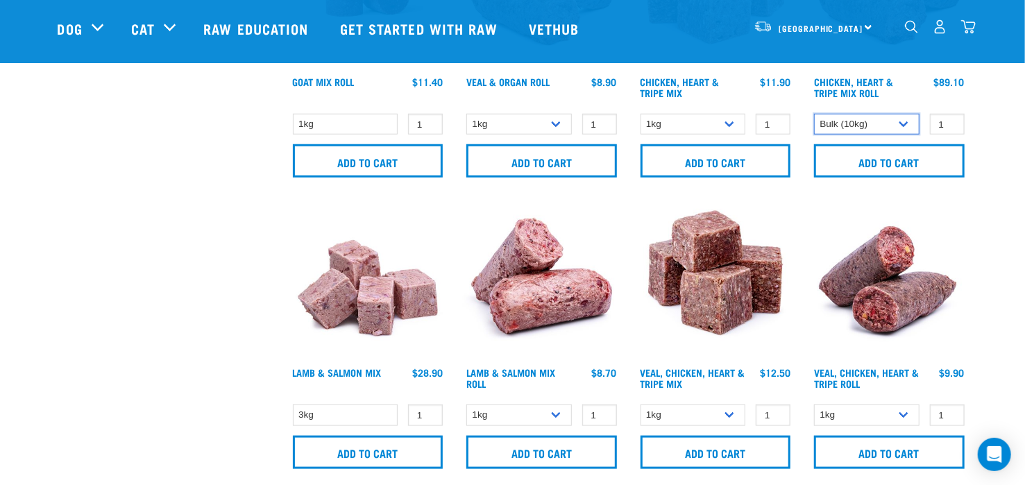
scroll to position [776, 0]
click at [730, 414] on select "1kg 3kg" at bounding box center [694, 415] width 106 height 22
click at [641, 404] on select "1kg 3kg" at bounding box center [694, 415] width 106 height 22
click at [731, 410] on select "1kg 3kg" at bounding box center [694, 415] width 106 height 22
click at [721, 413] on select "1kg 3kg" at bounding box center [694, 415] width 106 height 22
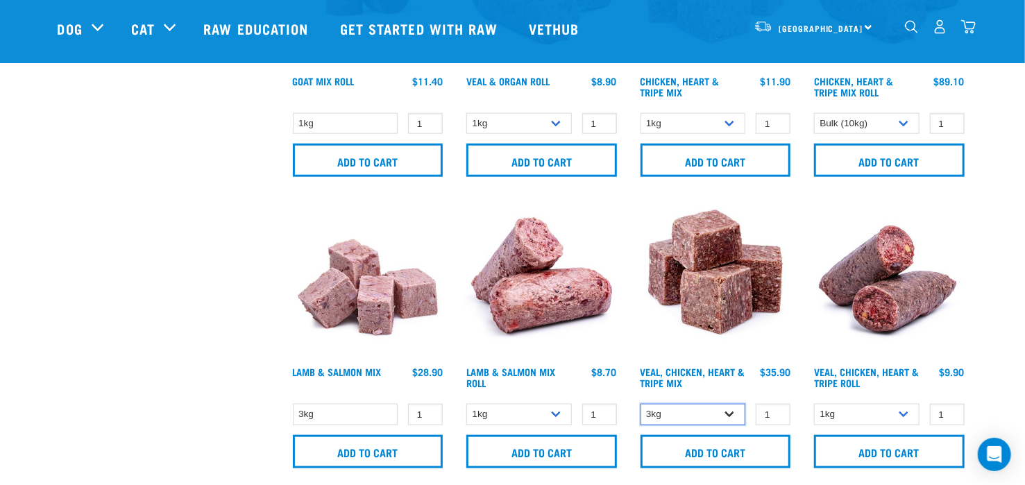
click at [729, 411] on select "1kg 3kg" at bounding box center [694, 415] width 106 height 22
select select "751"
click at [641, 404] on select "1kg 3kg" at bounding box center [694, 415] width 106 height 22
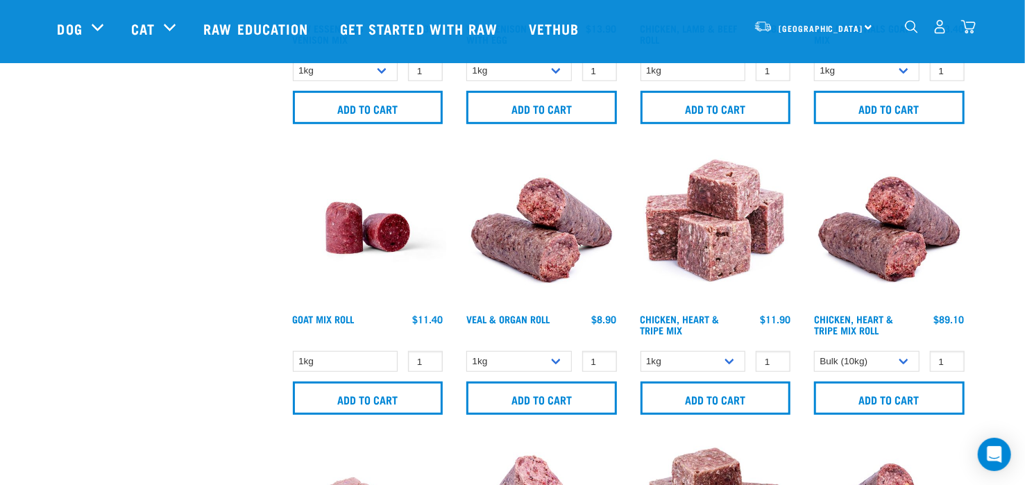
scroll to position [535, 0]
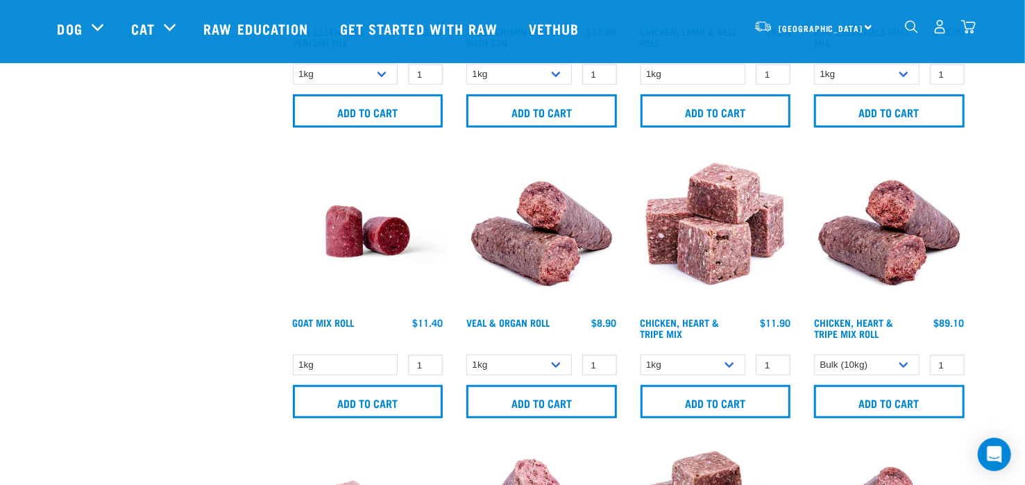
click at [969, 31] on img "dropdown navigation" at bounding box center [969, 26] width 15 height 15
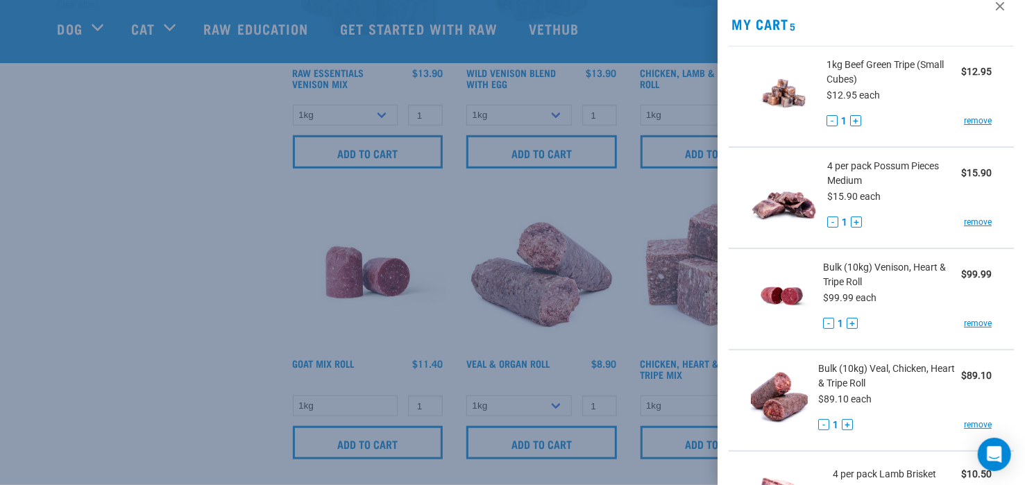
scroll to position [0, 0]
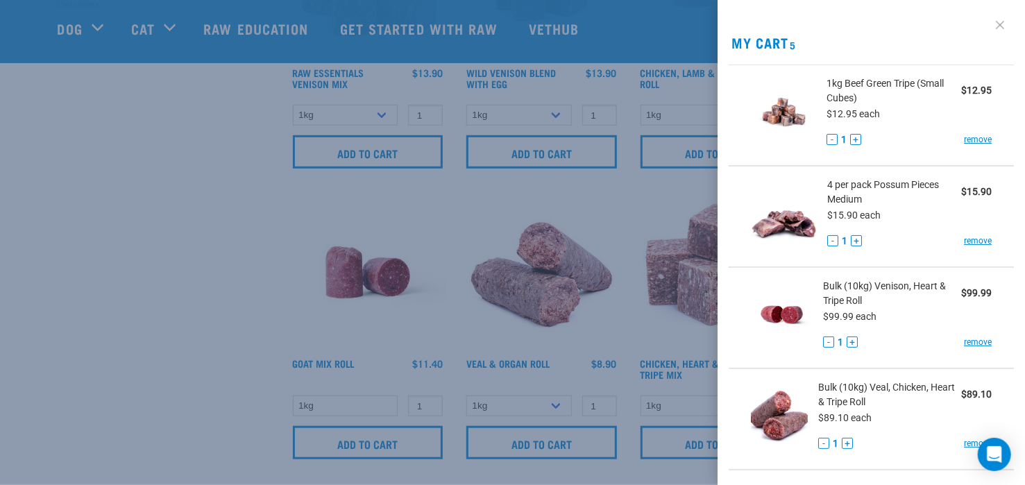
click at [989, 23] on link at bounding box center [1000, 25] width 22 height 22
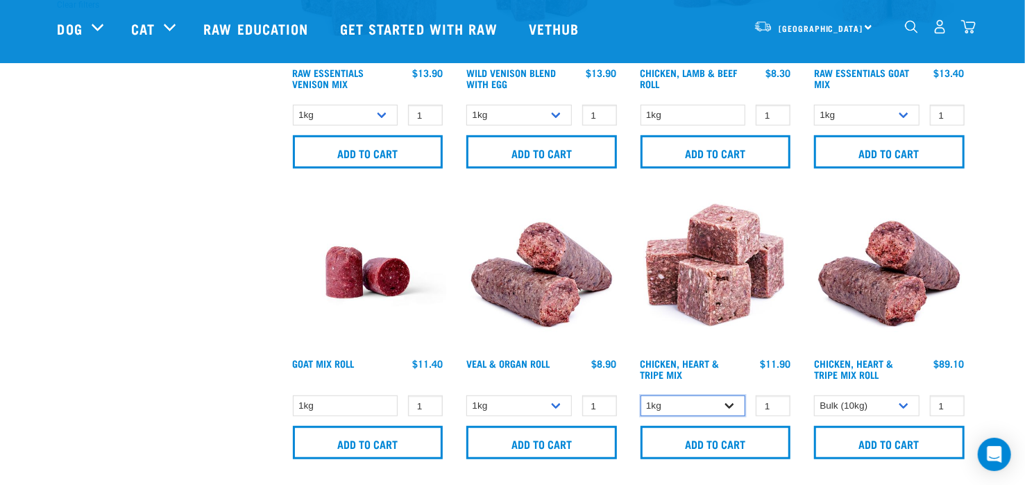
click at [728, 408] on select "1kg 3kg" at bounding box center [694, 407] width 106 height 22
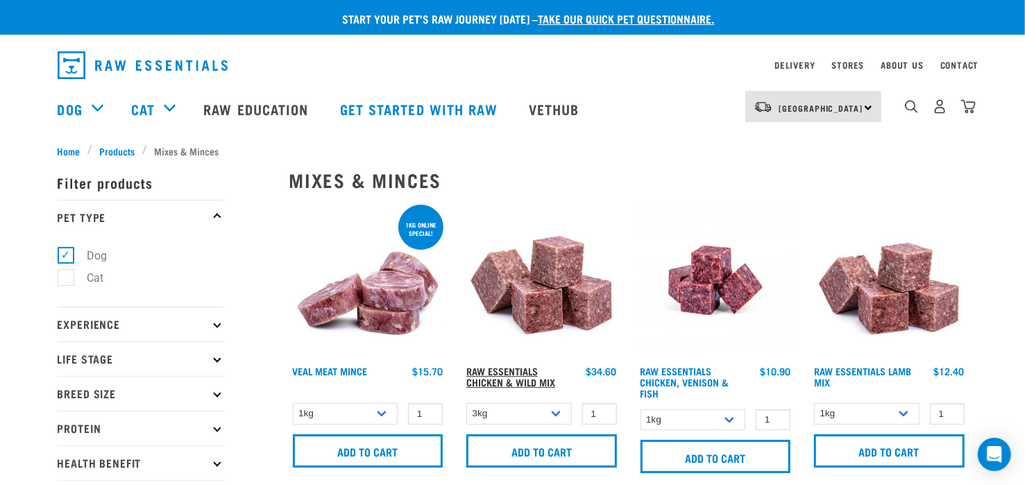
click at [535, 381] on link "Raw Essentials Chicken & Wild Mix" at bounding box center [511, 377] width 89 height 16
select select "709"
select select "912"
click at [556, 411] on select "1kg 3kg Bulk (10kg)" at bounding box center [520, 414] width 106 height 22
click at [467, 403] on select "1kg 3kg Bulk (10kg)" at bounding box center [520, 414] width 106 height 22
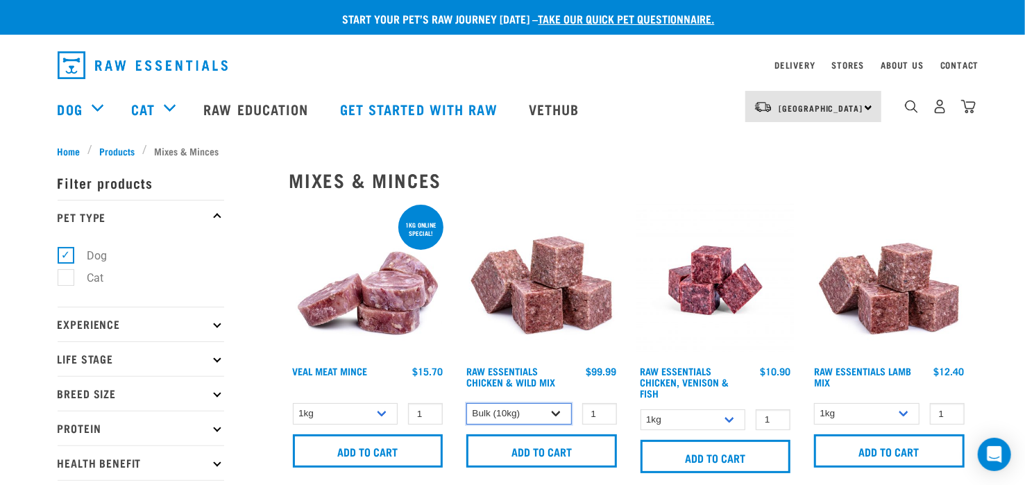
click at [550, 413] on select "1kg 3kg Bulk (10kg)" at bounding box center [520, 414] width 106 height 22
click at [467, 403] on select "1kg 3kg Bulk (10kg)" at bounding box center [520, 414] width 106 height 22
click at [553, 414] on select "1kg 3kg Bulk (10kg)" at bounding box center [520, 414] width 106 height 22
select select "14881"
click at [467, 403] on select "1kg 3kg Bulk (10kg)" at bounding box center [520, 414] width 106 height 22
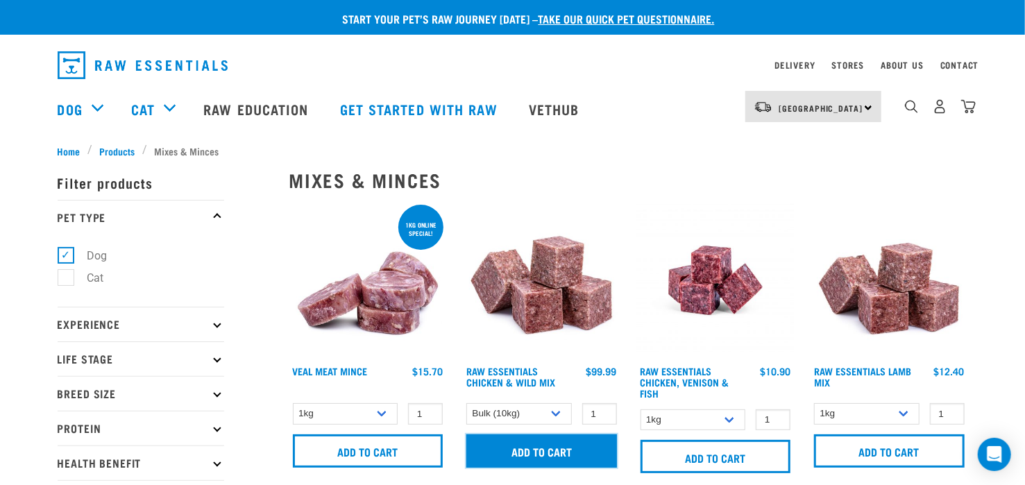
click at [565, 449] on input "Add to cart" at bounding box center [542, 451] width 151 height 33
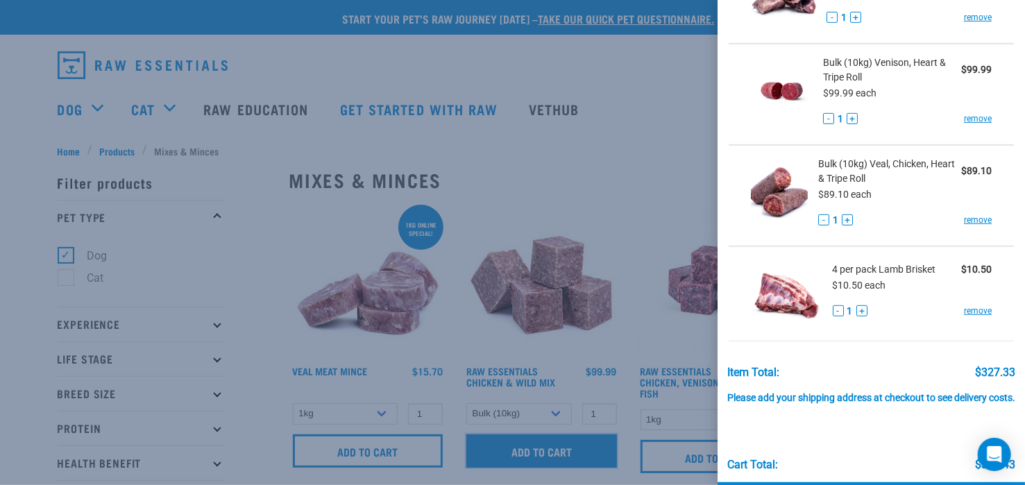
scroll to position [389, 0]
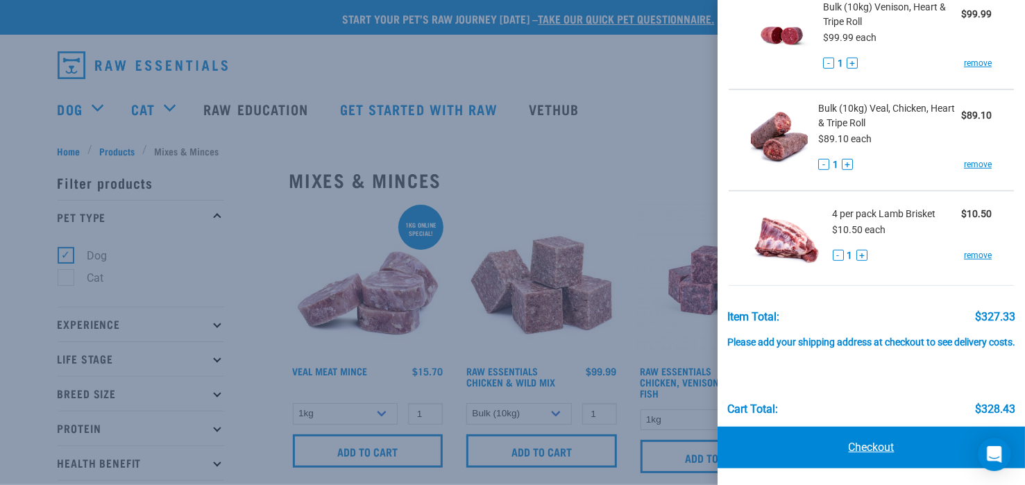
click at [886, 446] on link "Checkout" at bounding box center [872, 448] width 308 height 42
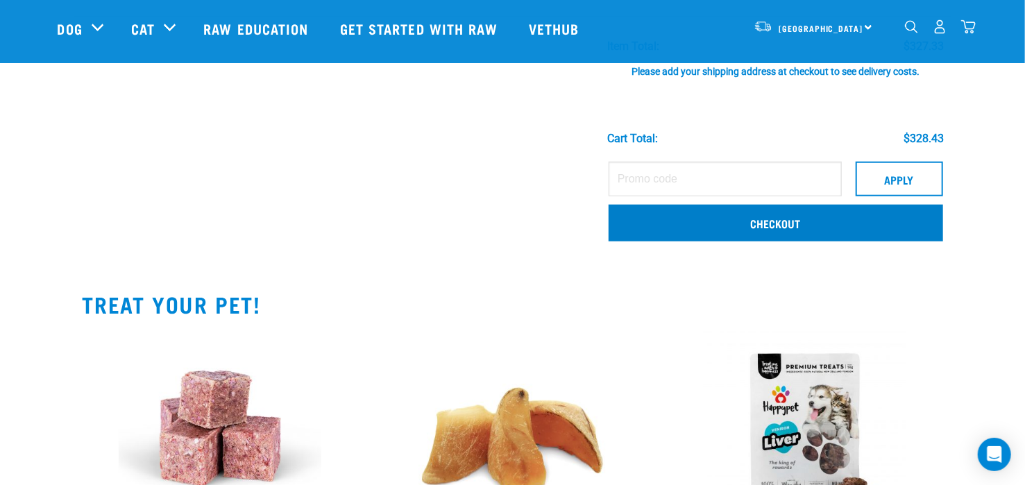
scroll to position [617, 0]
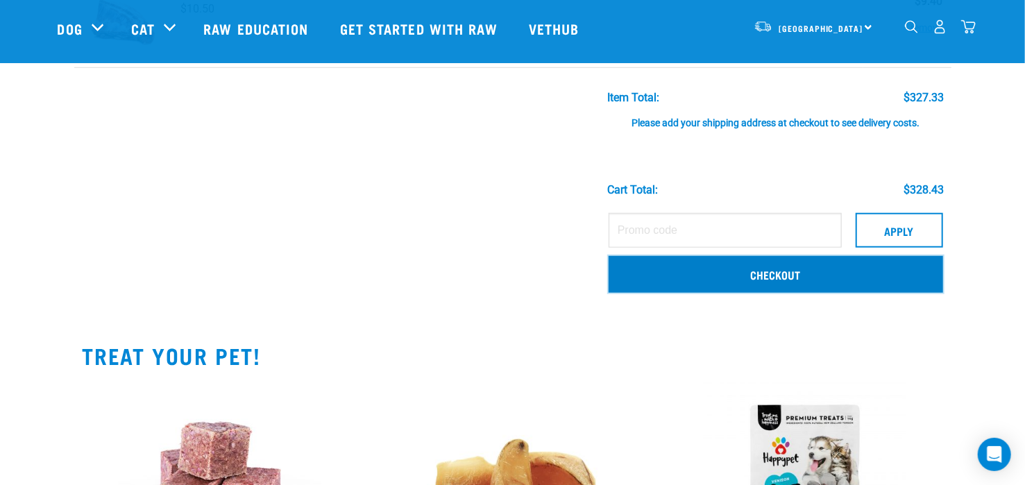
click at [780, 272] on link "Checkout" at bounding box center [776, 274] width 335 height 36
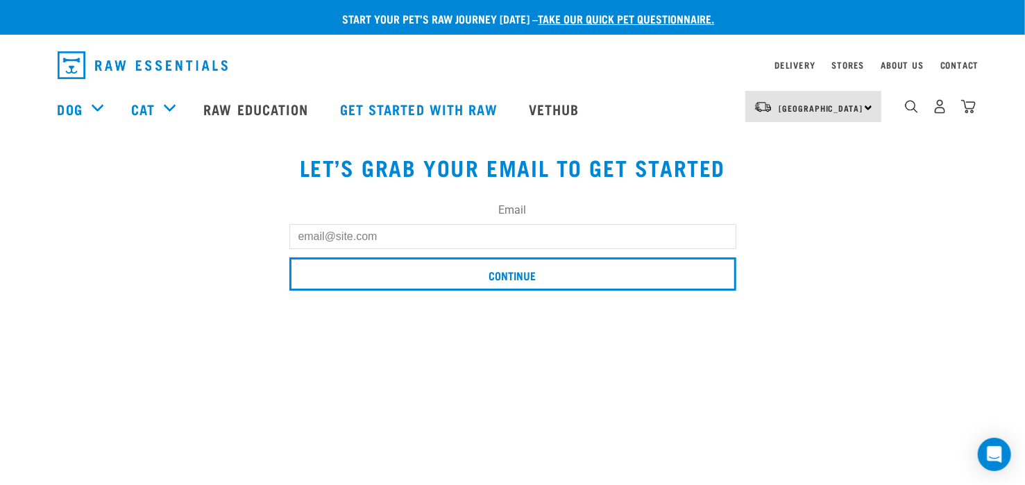
click at [406, 241] on input "Email" at bounding box center [513, 236] width 447 height 25
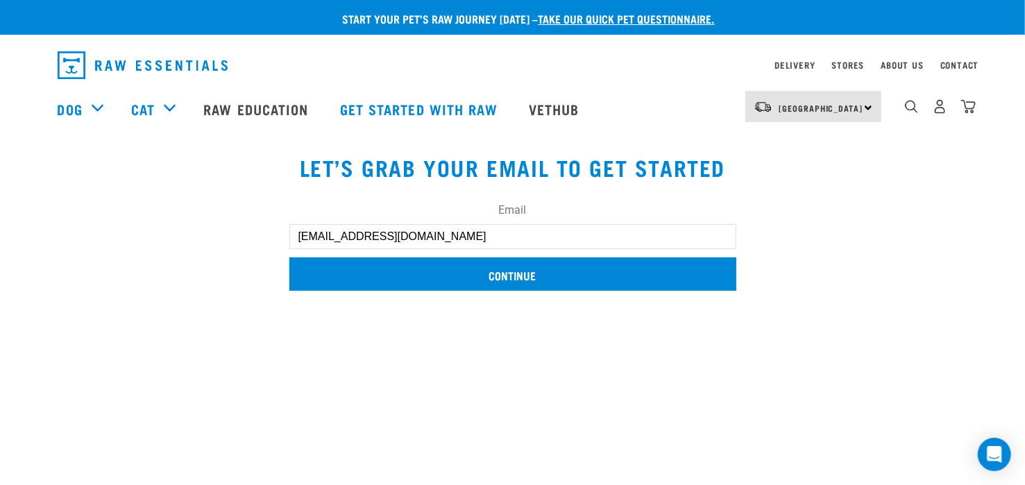
type input "[EMAIL_ADDRESS][DOMAIN_NAME]"
click at [480, 269] on input "Continue" at bounding box center [513, 274] width 447 height 33
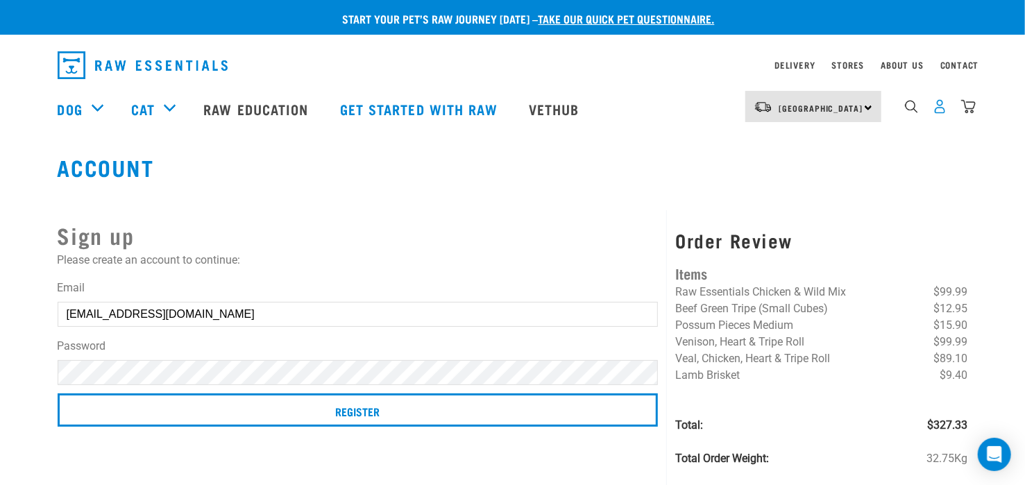
click at [944, 111] on img "dropdown navigation" at bounding box center [940, 106] width 15 height 15
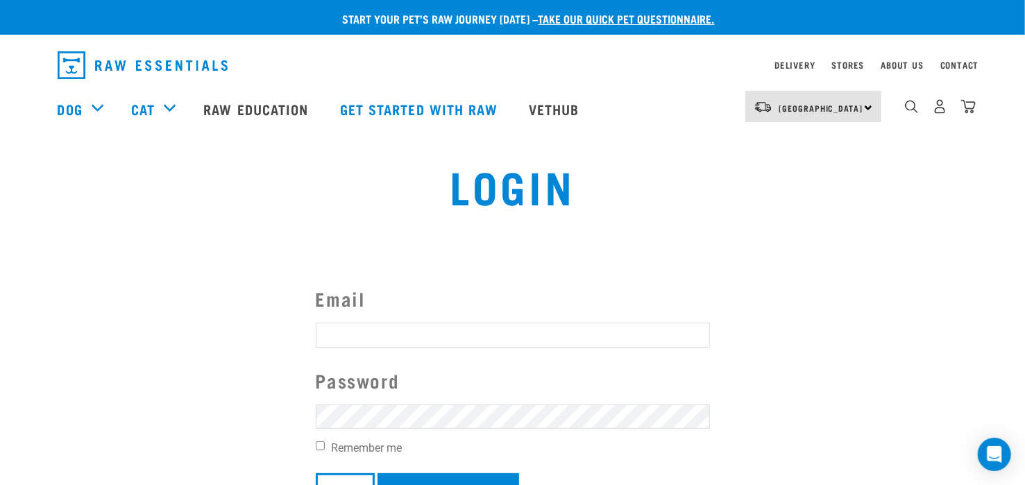
click at [458, 333] on input "Email" at bounding box center [513, 335] width 394 height 25
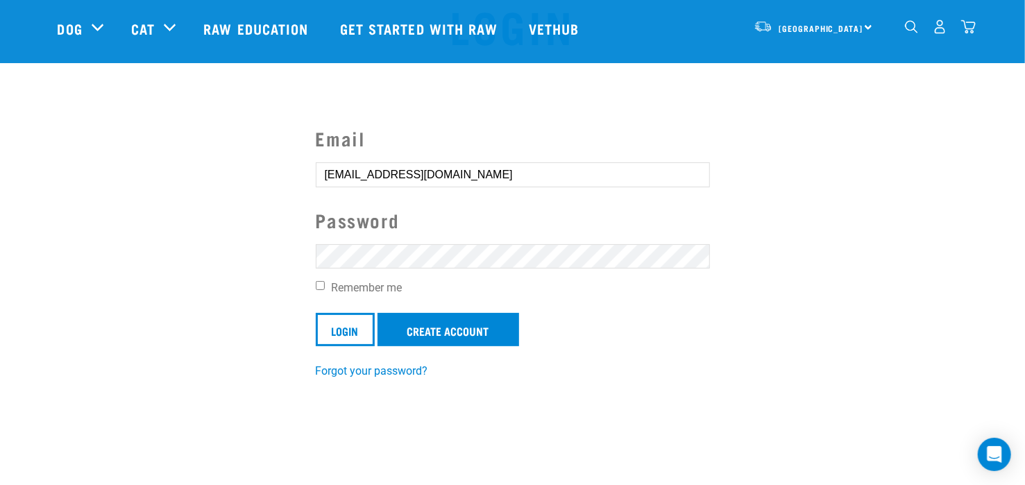
scroll to position [109, 0]
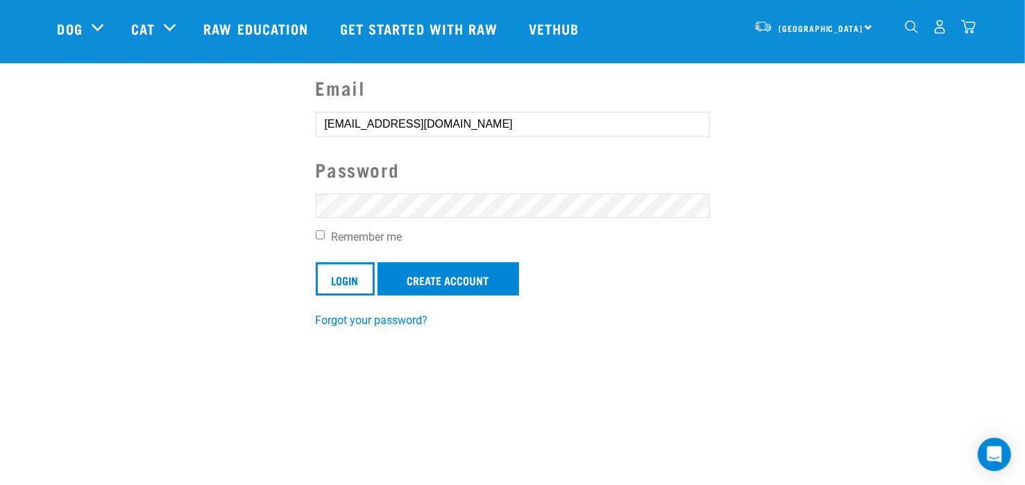
type input "[EMAIL_ADDRESS][DOMAIN_NAME]"
click at [320, 230] on label "Remember me" at bounding box center [513, 237] width 394 height 17
click at [320, 231] on input "Remember me" at bounding box center [320, 235] width 9 height 9
checkbox input "true"
click at [339, 274] on input "Login" at bounding box center [345, 278] width 59 height 33
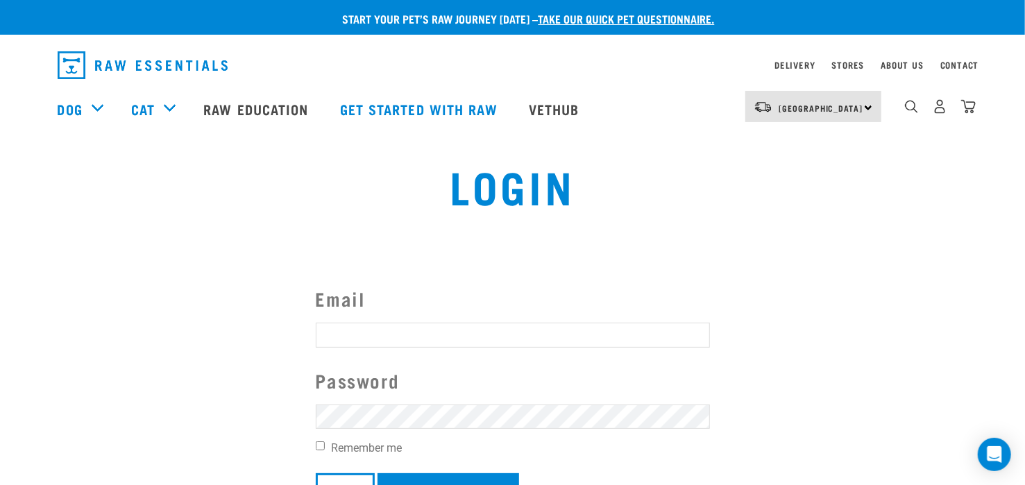
click at [32, 217] on button "delete" at bounding box center [25, 210] width 14 height 14
click at [26, 242] on p "Invalid username or password." at bounding box center [0, 236] width 51 height 67
click at [356, 329] on input "Email" at bounding box center [513, 335] width 394 height 25
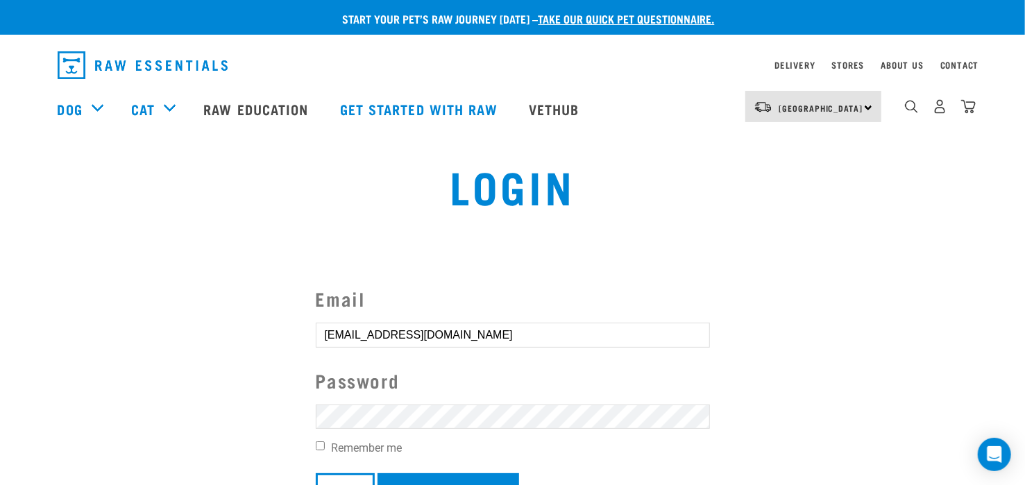
type input "[EMAIL_ADDRESS][DOMAIN_NAME]"
click at [319, 447] on input "Remember me" at bounding box center [320, 446] width 9 height 9
checkbox input "true"
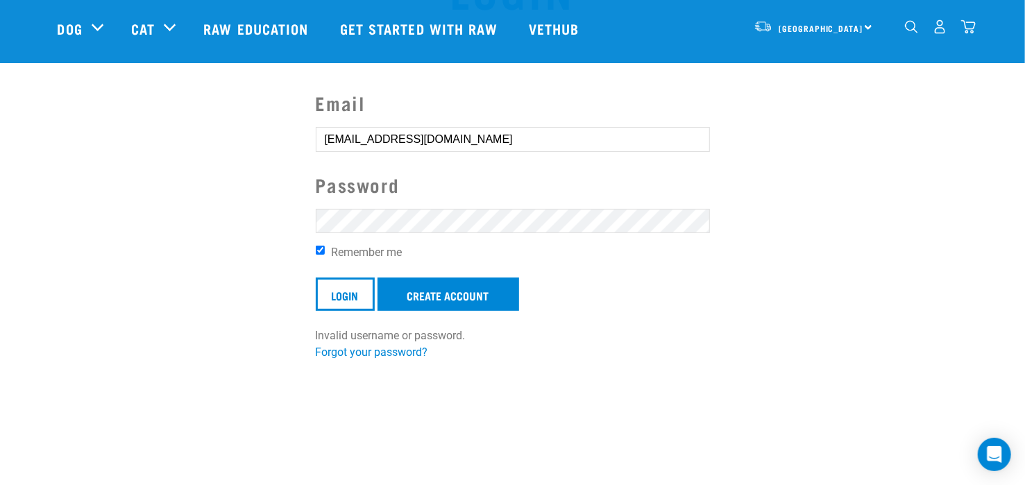
scroll to position [102, 0]
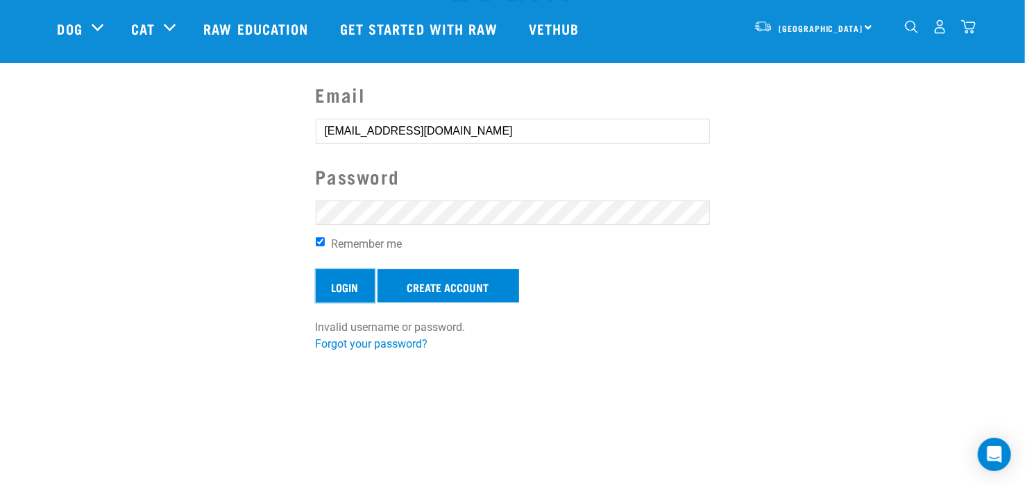
click at [349, 285] on input "Login" at bounding box center [345, 285] width 59 height 33
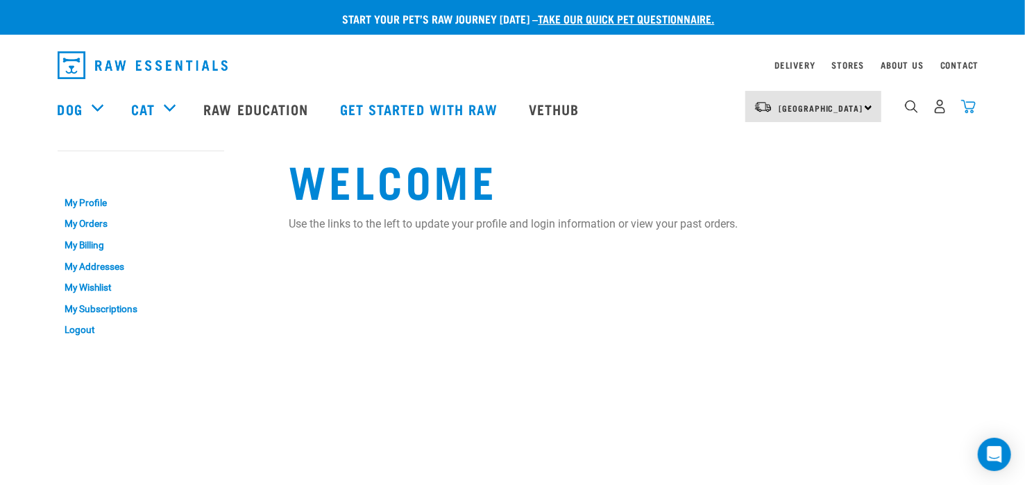
click at [972, 108] on img "dropdown navigation" at bounding box center [969, 106] width 15 height 15
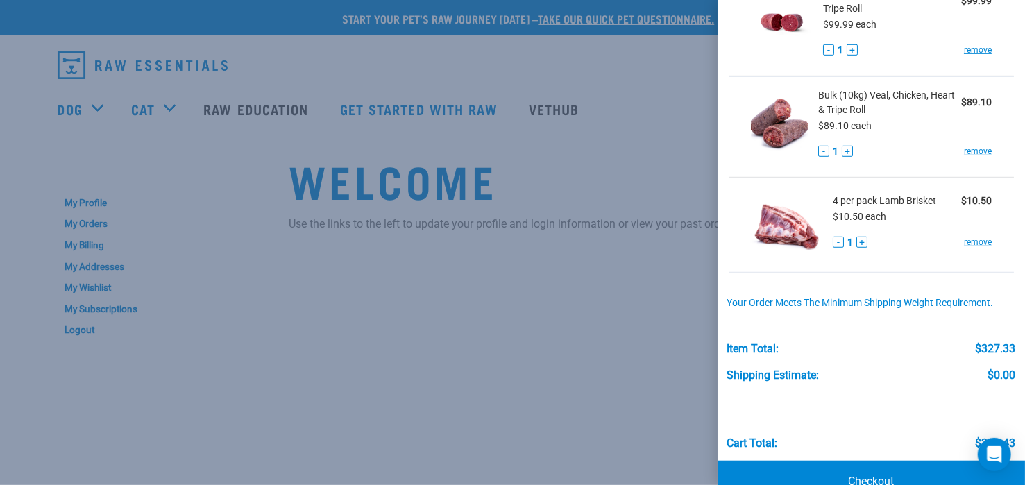
scroll to position [451, 0]
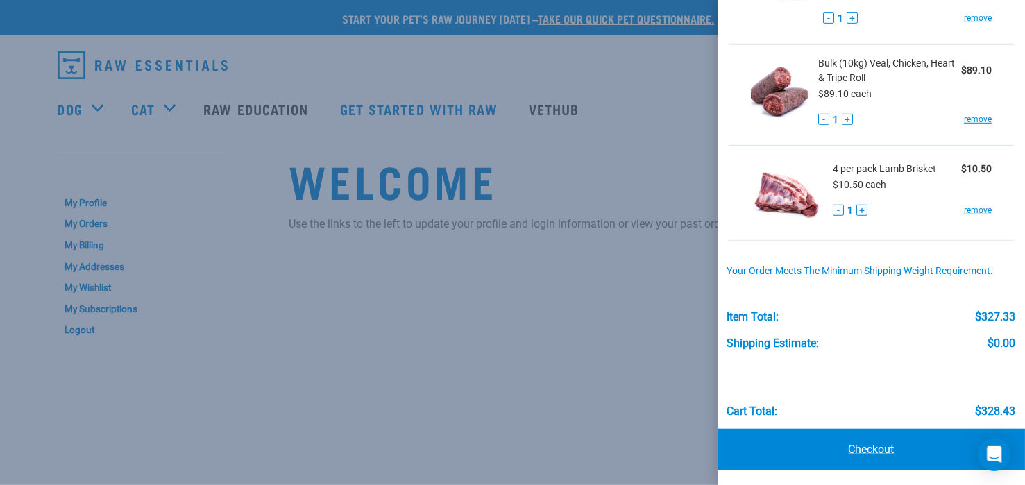
click at [888, 449] on link "Checkout" at bounding box center [872, 450] width 308 height 42
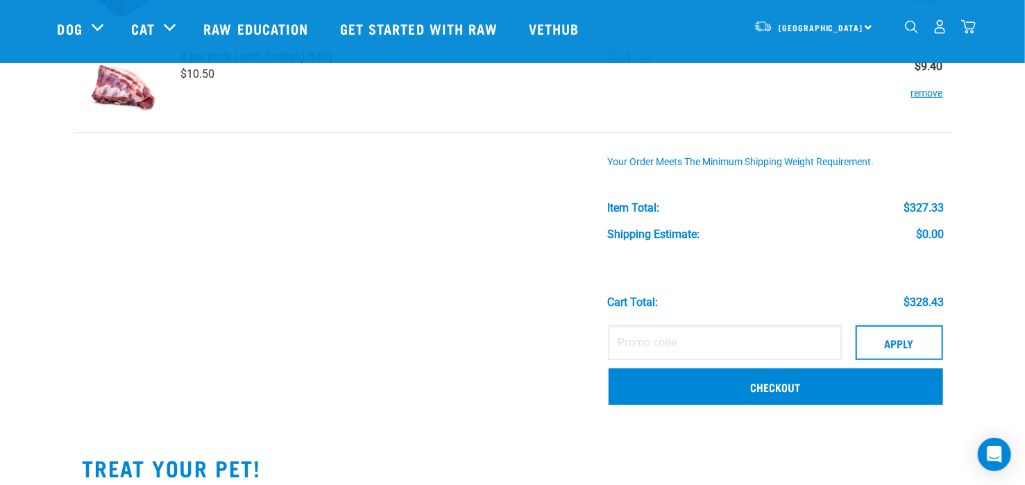
scroll to position [553, 0]
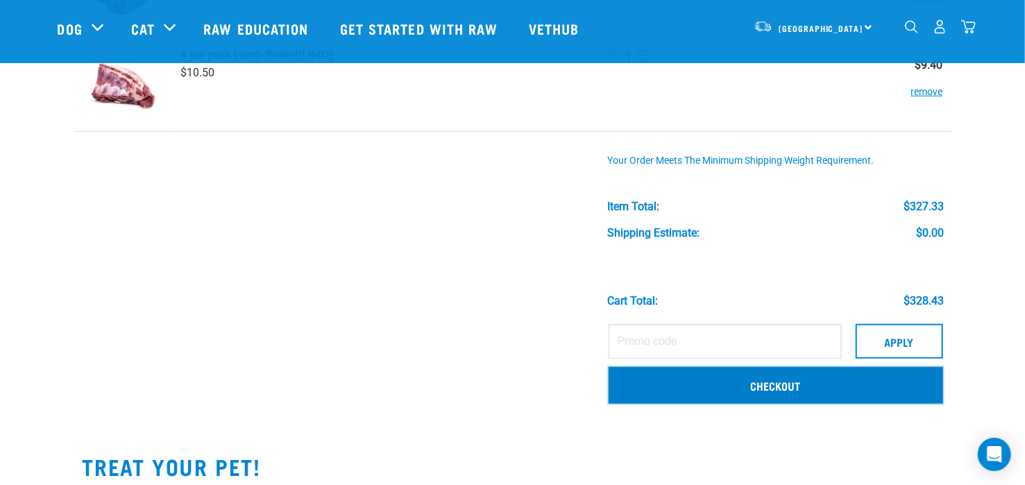
click at [785, 380] on link "Checkout" at bounding box center [776, 385] width 335 height 36
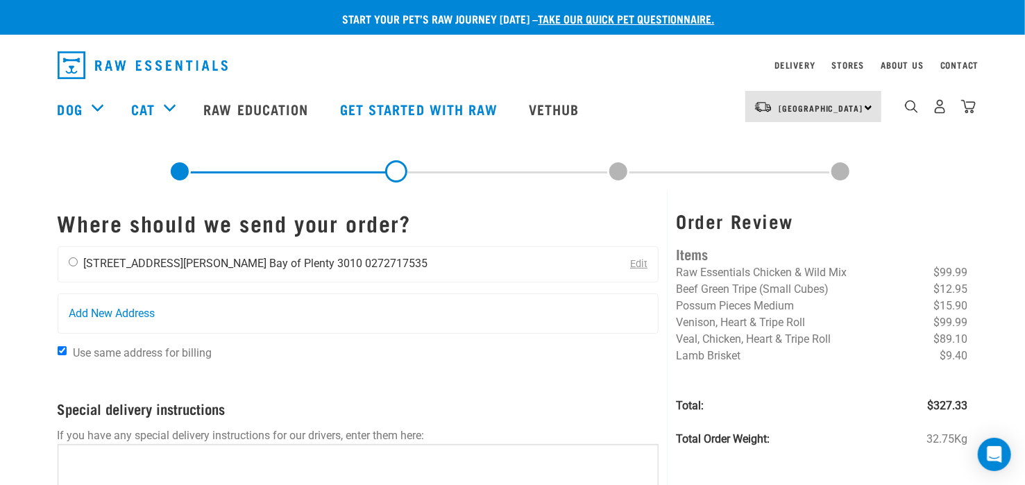
click at [366, 259] on li "0272717535" at bounding box center [397, 263] width 62 height 13
click at [74, 258] on input "radio" at bounding box center [73, 262] width 9 height 9
radio input "true"
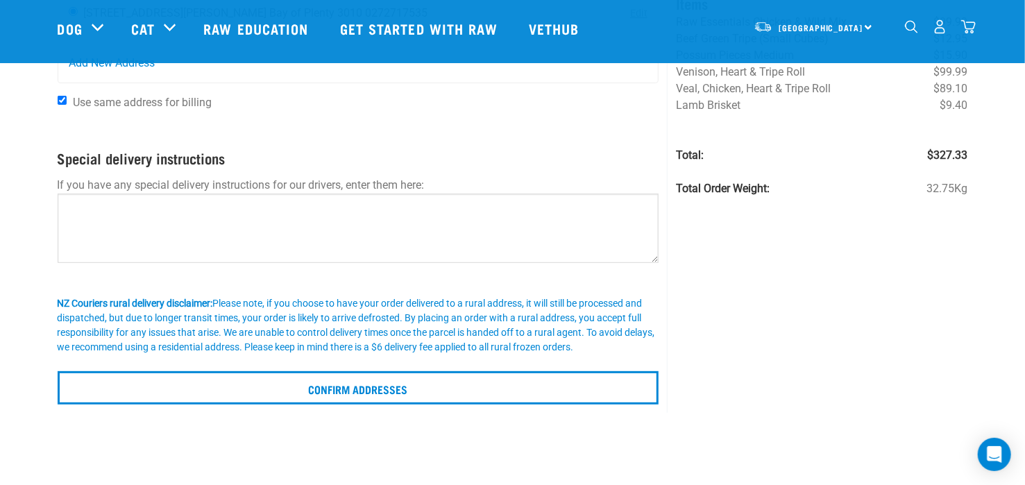
scroll to position [149, 0]
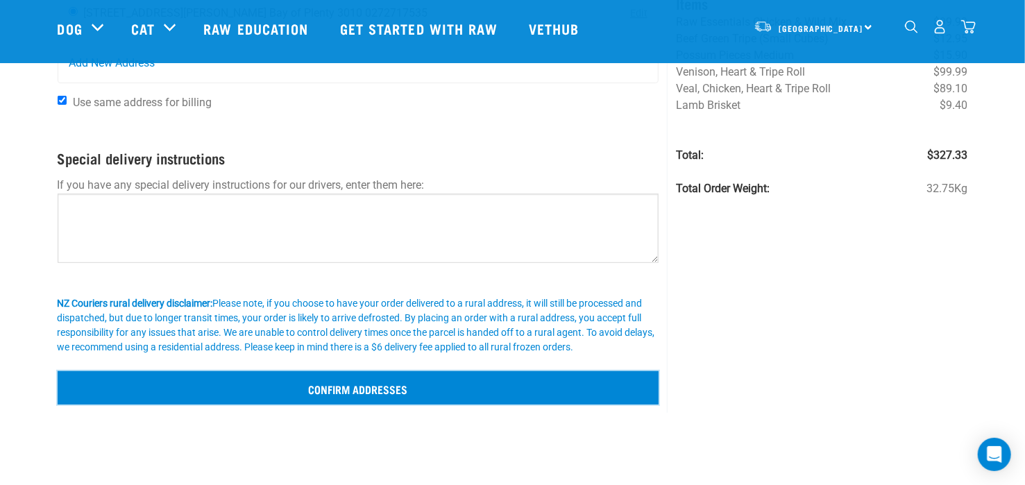
click at [376, 386] on input "Confirm addresses" at bounding box center [359, 387] width 602 height 33
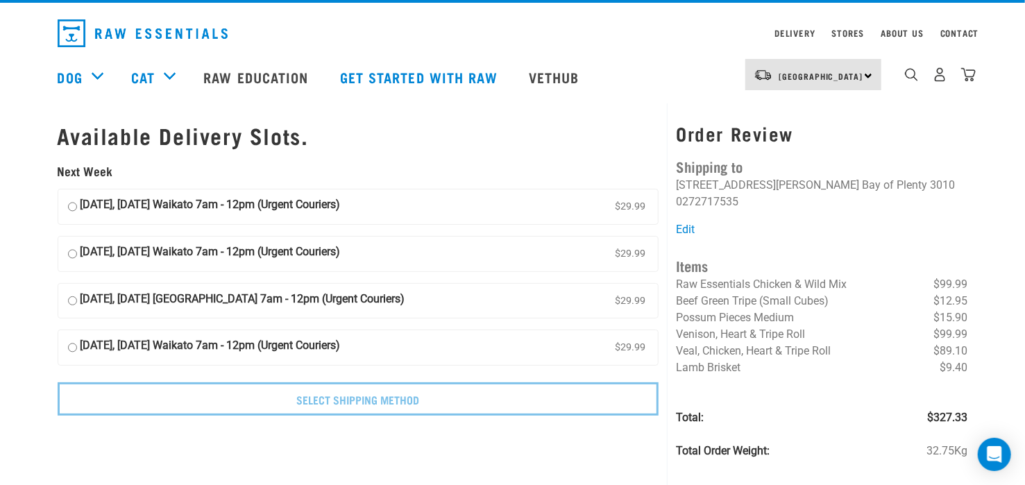
scroll to position [62, 0]
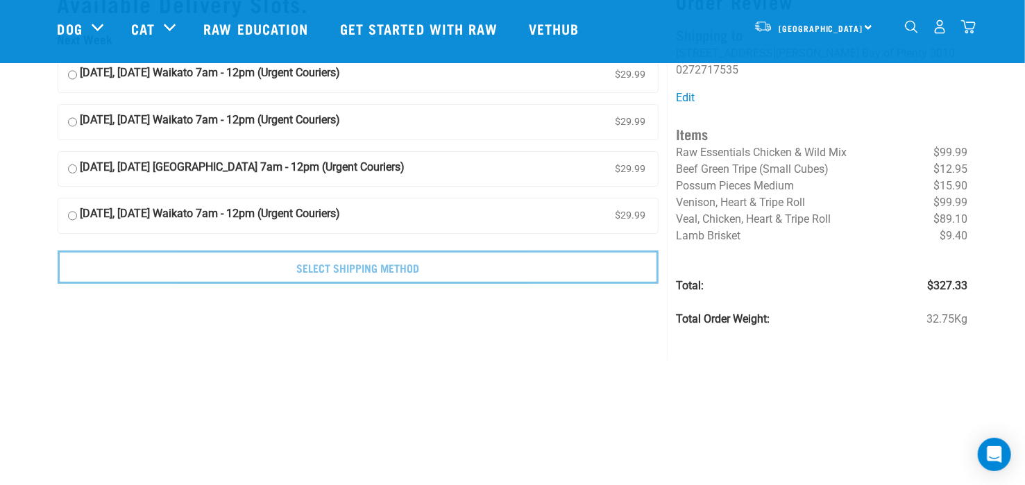
click at [855, 278] on li "Total: $327.33" at bounding box center [822, 286] width 292 height 17
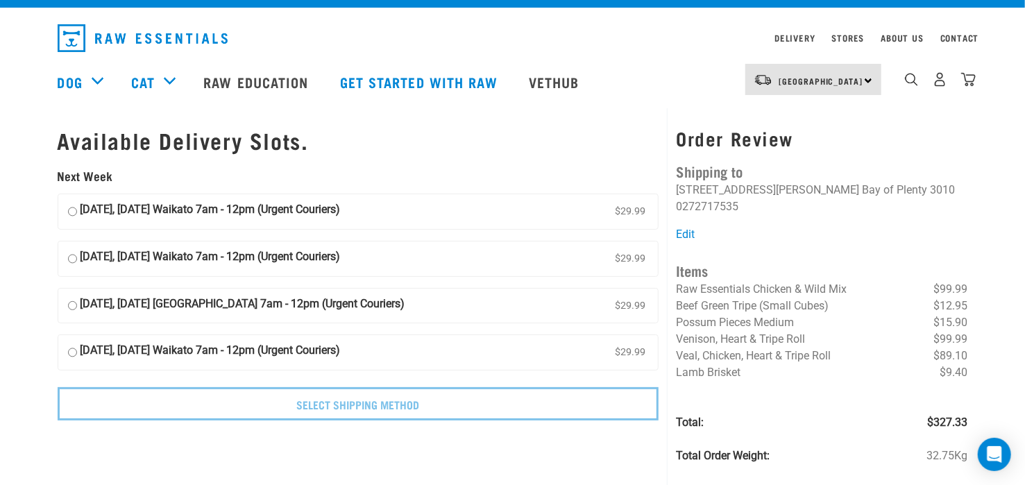
scroll to position [0, 0]
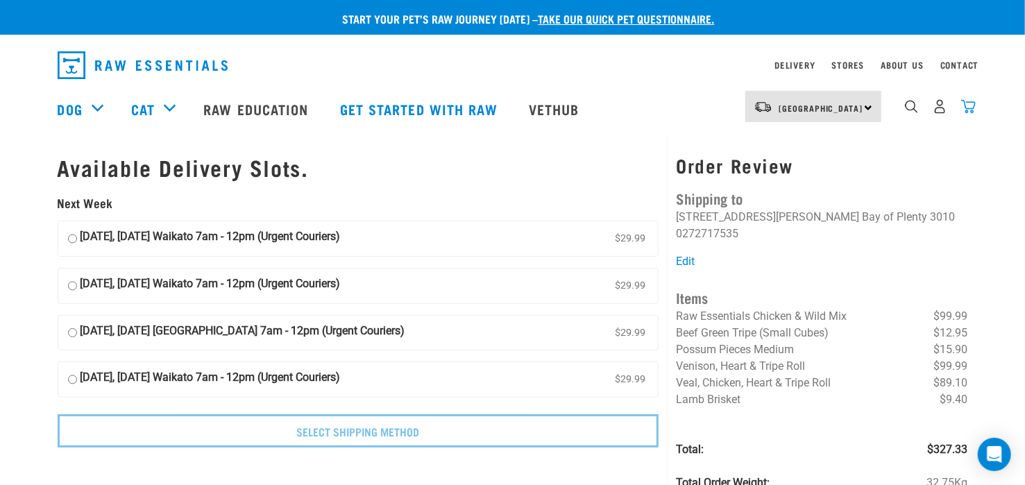
click at [969, 108] on img "dropdown navigation" at bounding box center [969, 106] width 15 height 15
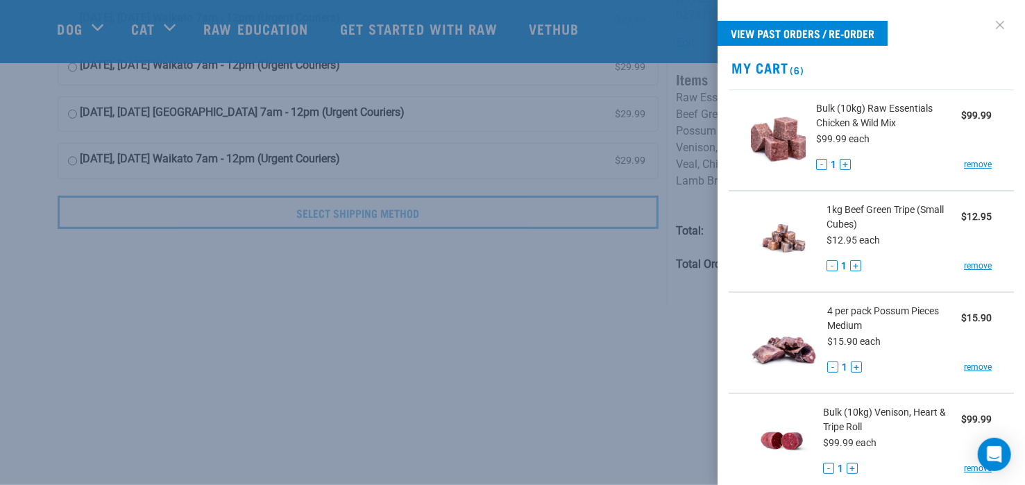
click at [989, 22] on link at bounding box center [1000, 25] width 22 height 22
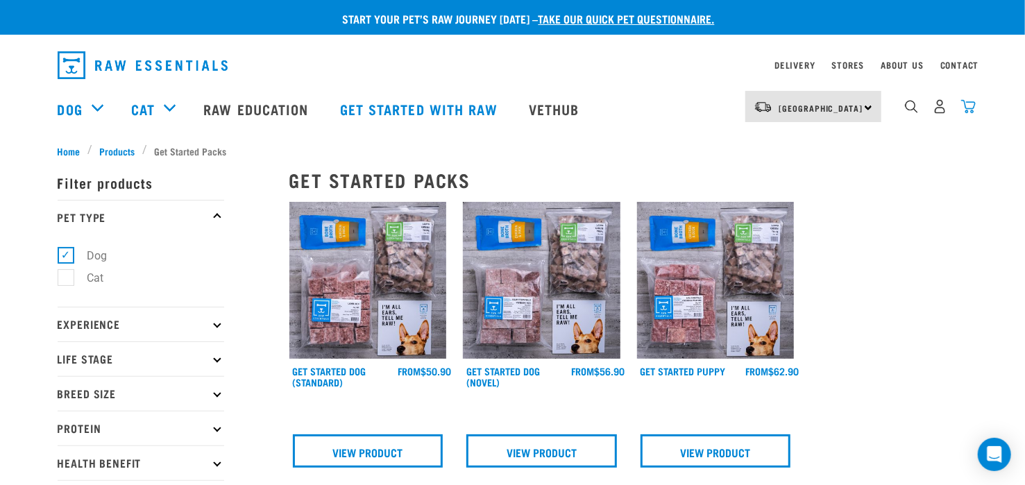
click at [968, 107] on img "dropdown navigation" at bounding box center [969, 106] width 15 height 15
